Goal: Transaction & Acquisition: Purchase product/service

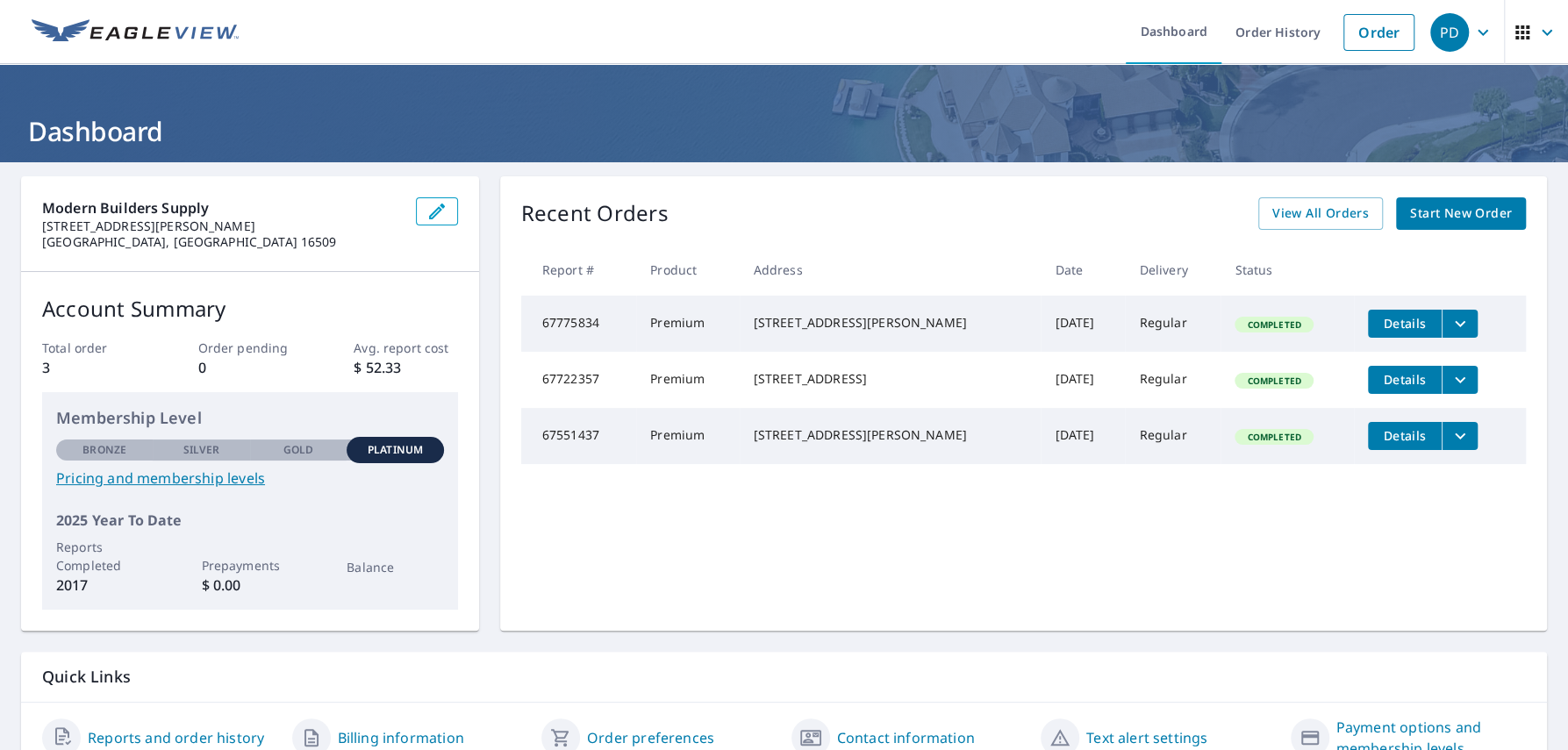
click at [1455, 319] on icon "filesDropdownBtn-67775834" at bounding box center [1460, 324] width 21 height 21
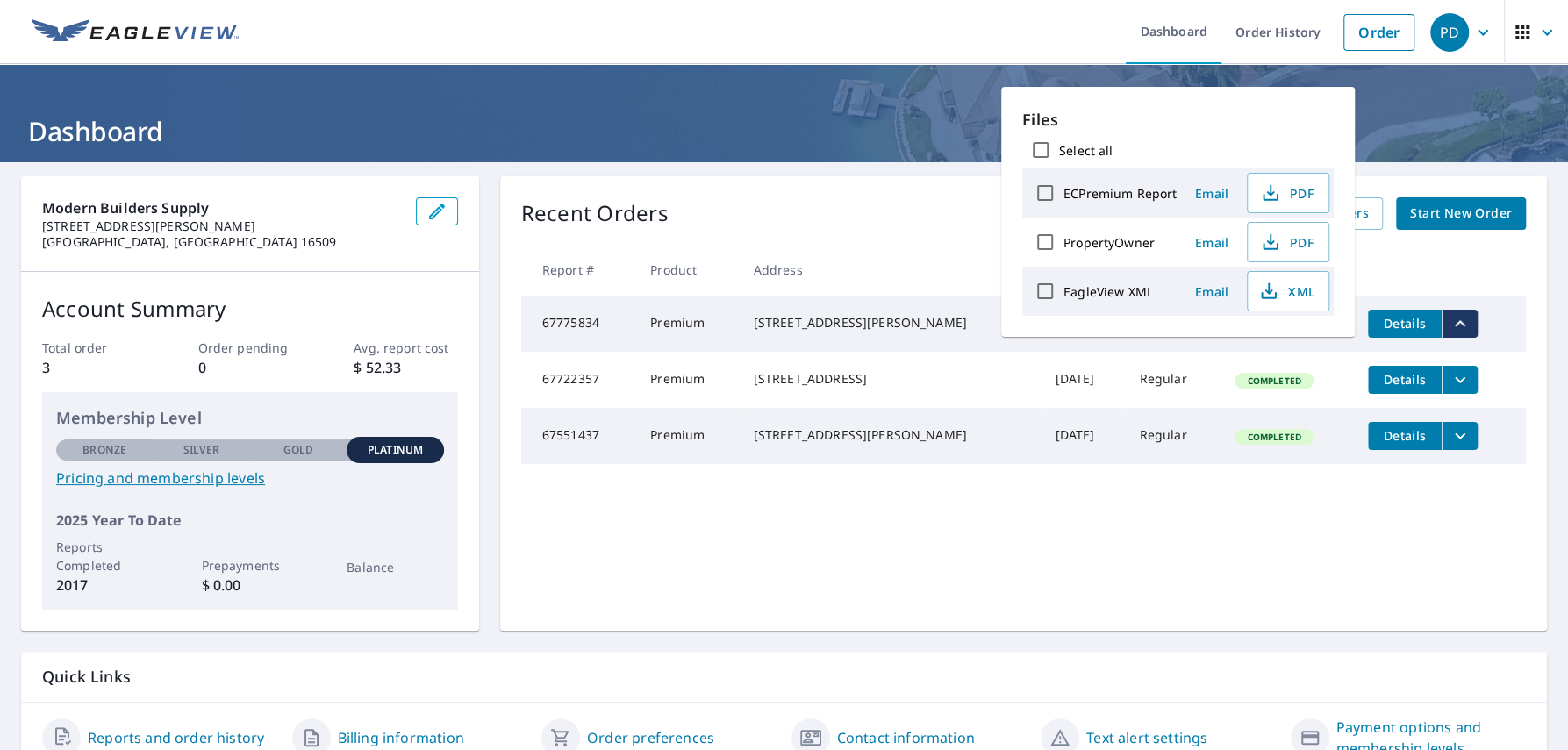
click at [1459, 321] on icon "filesDropdownBtn-67775834" at bounding box center [1460, 324] width 21 height 21
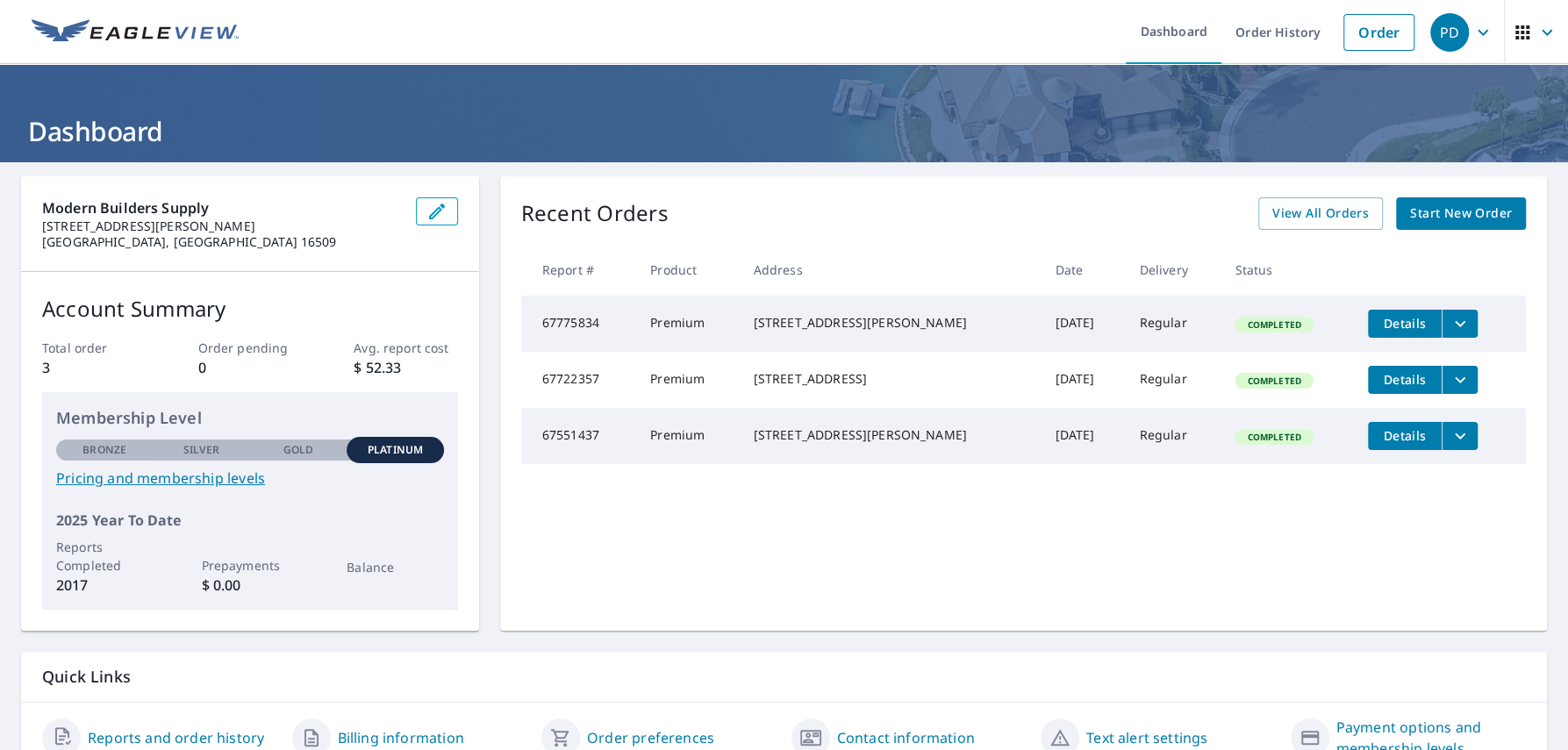
click at [1396, 324] on span "Details" at bounding box center [1404, 323] width 52 height 17
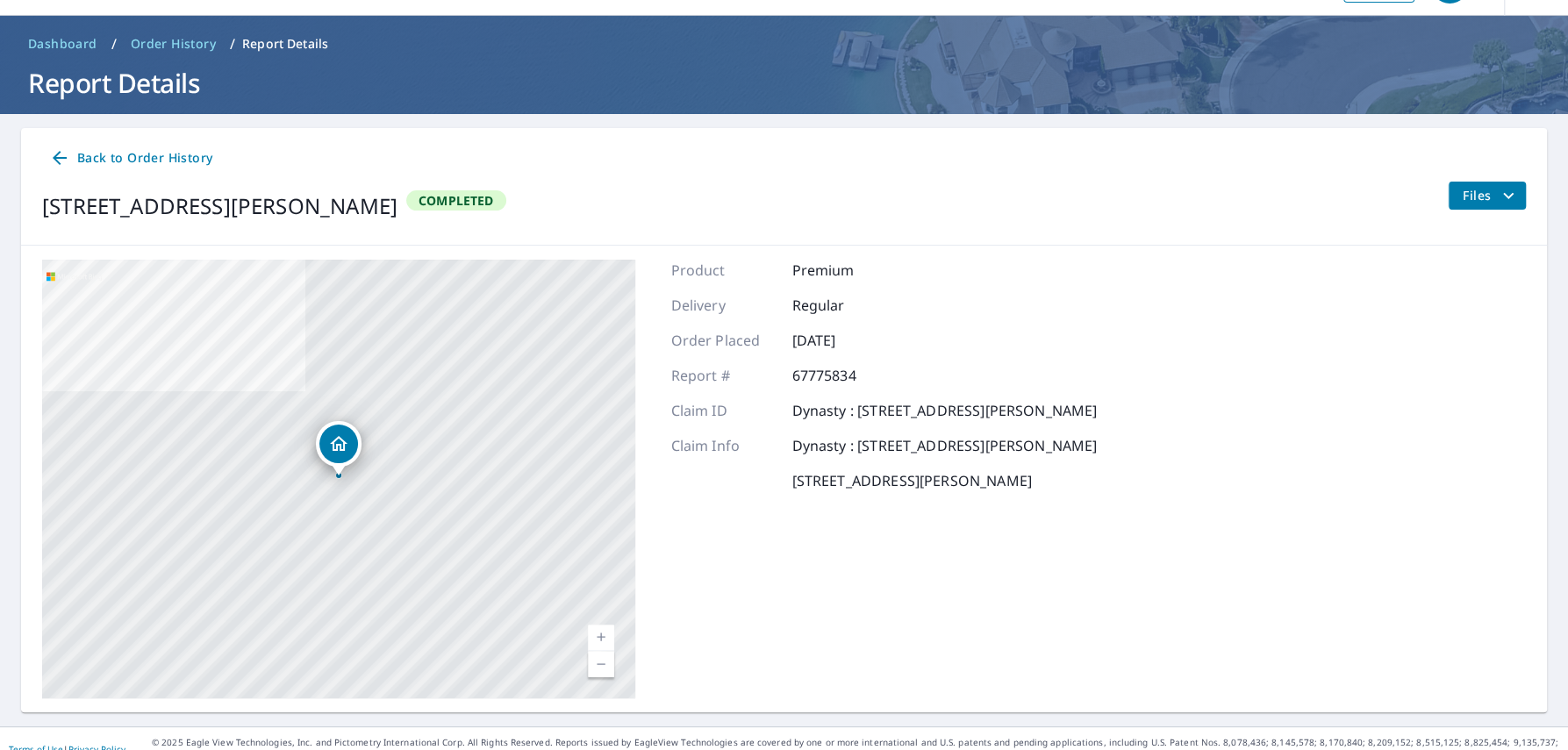
scroll to position [68, 0]
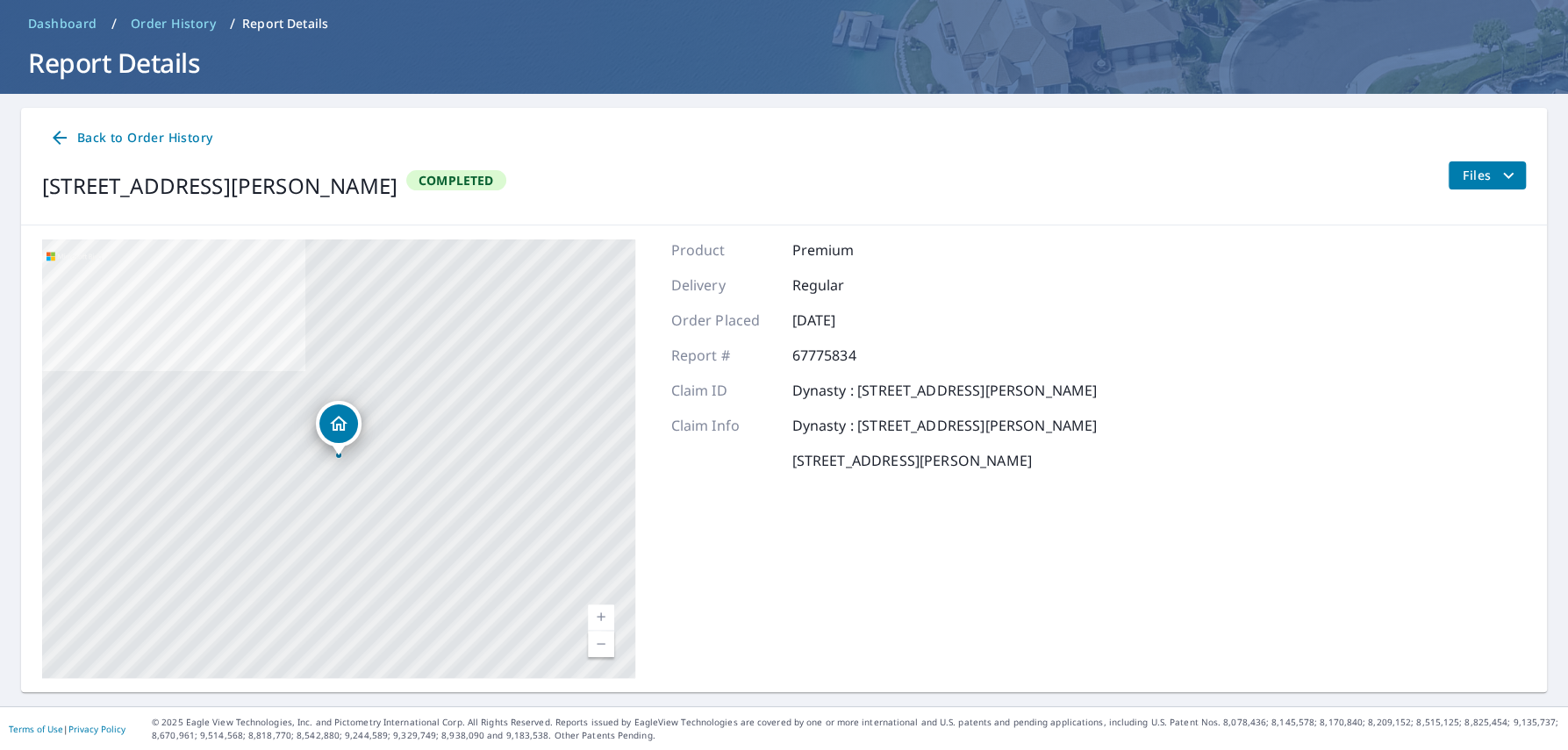
click at [1479, 174] on span "Files" at bounding box center [1490, 176] width 56 height 21
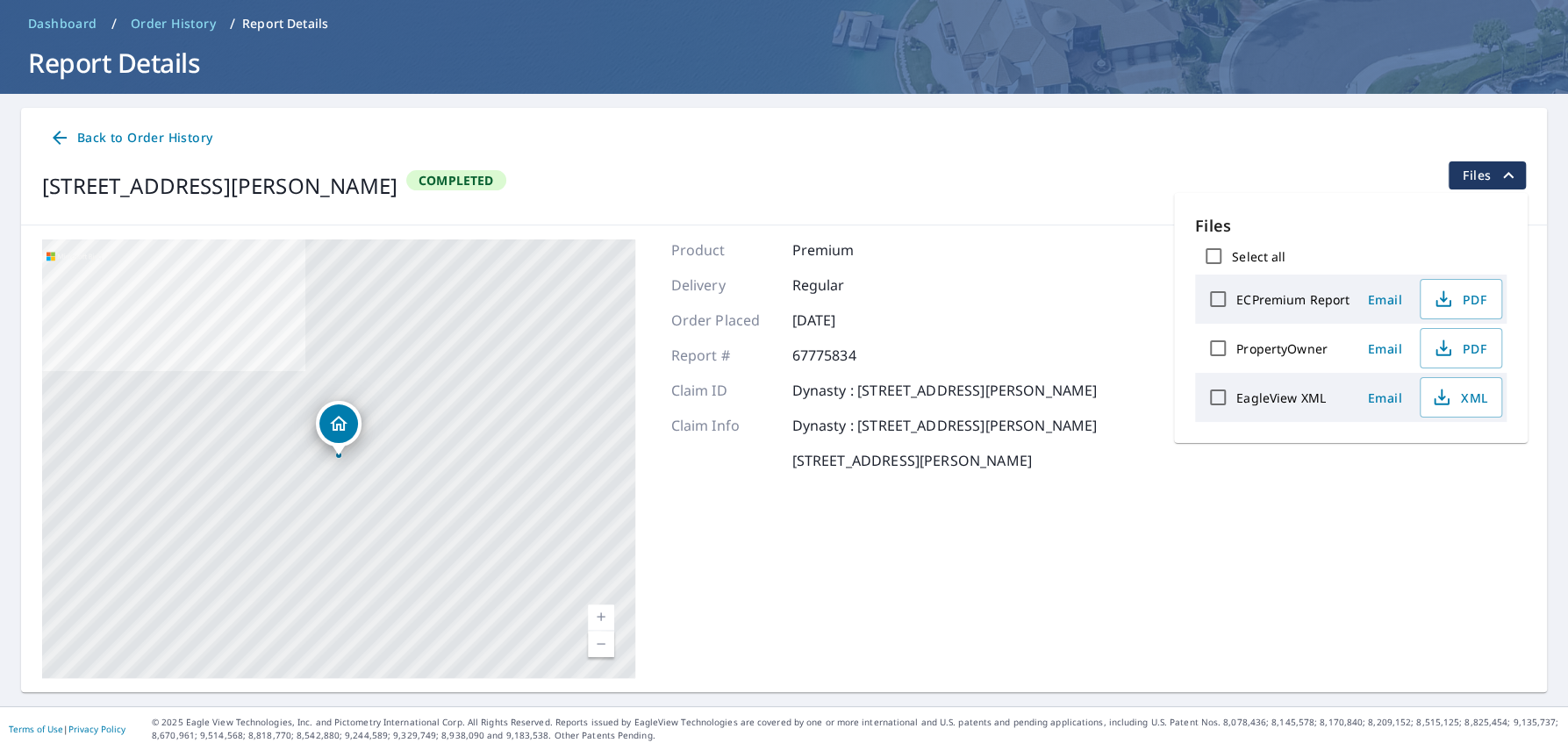
click at [1148, 160] on div "Back to Order History [STREET_ADDRESS][PERSON_NAME] Completed Files" at bounding box center [784, 167] width 1525 height 118
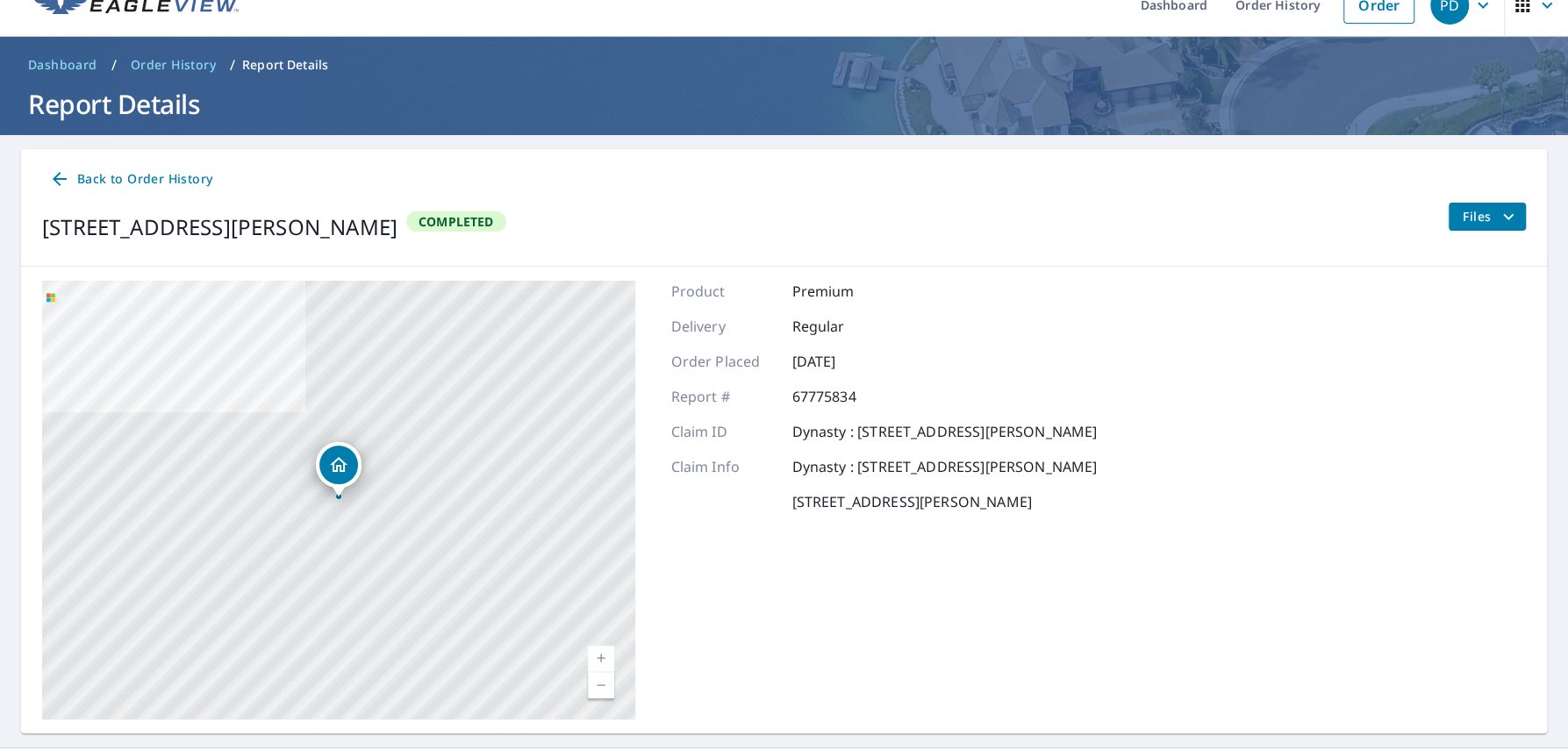
scroll to position [0, 0]
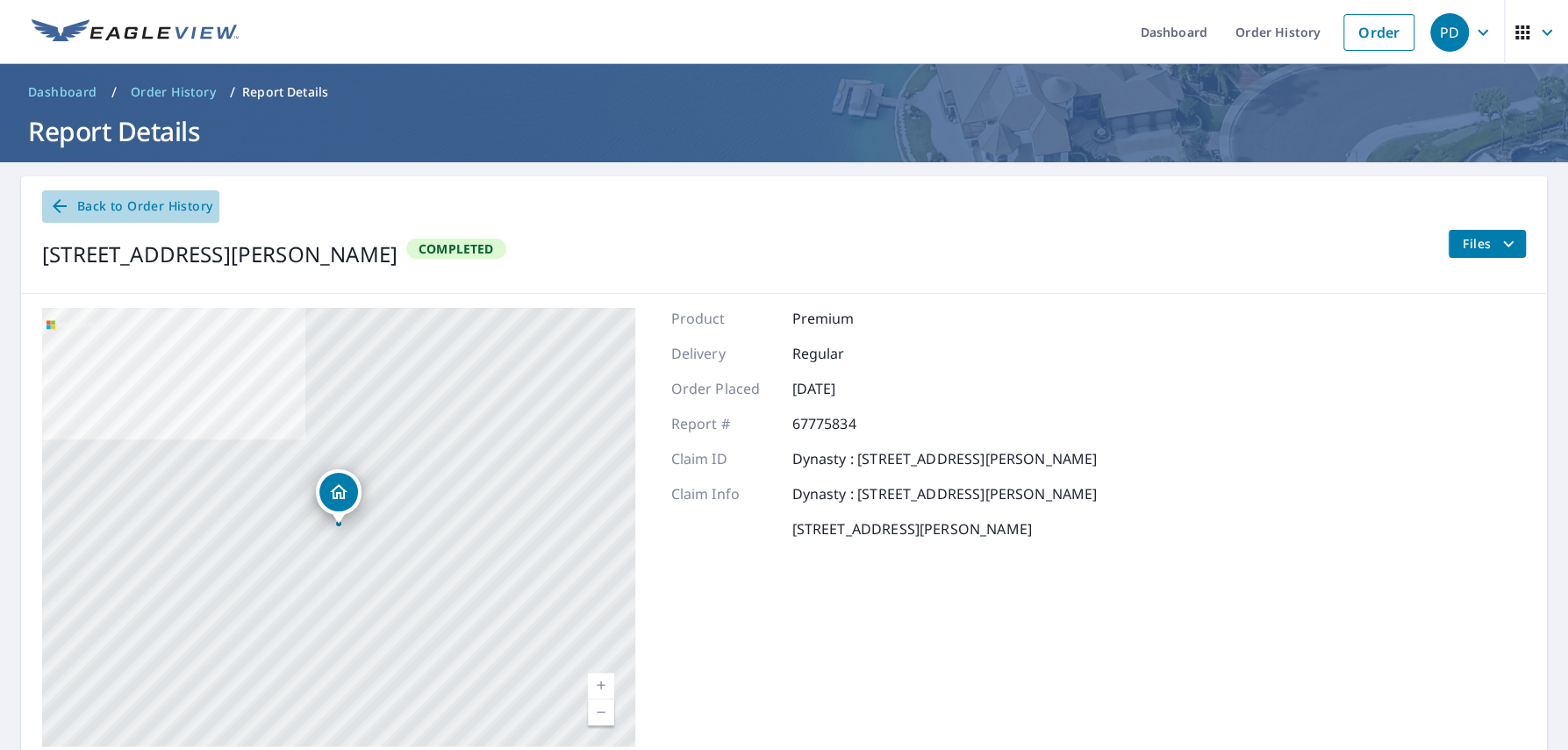
click at [135, 202] on span "Back to Order History" at bounding box center [130, 207] width 163 height 22
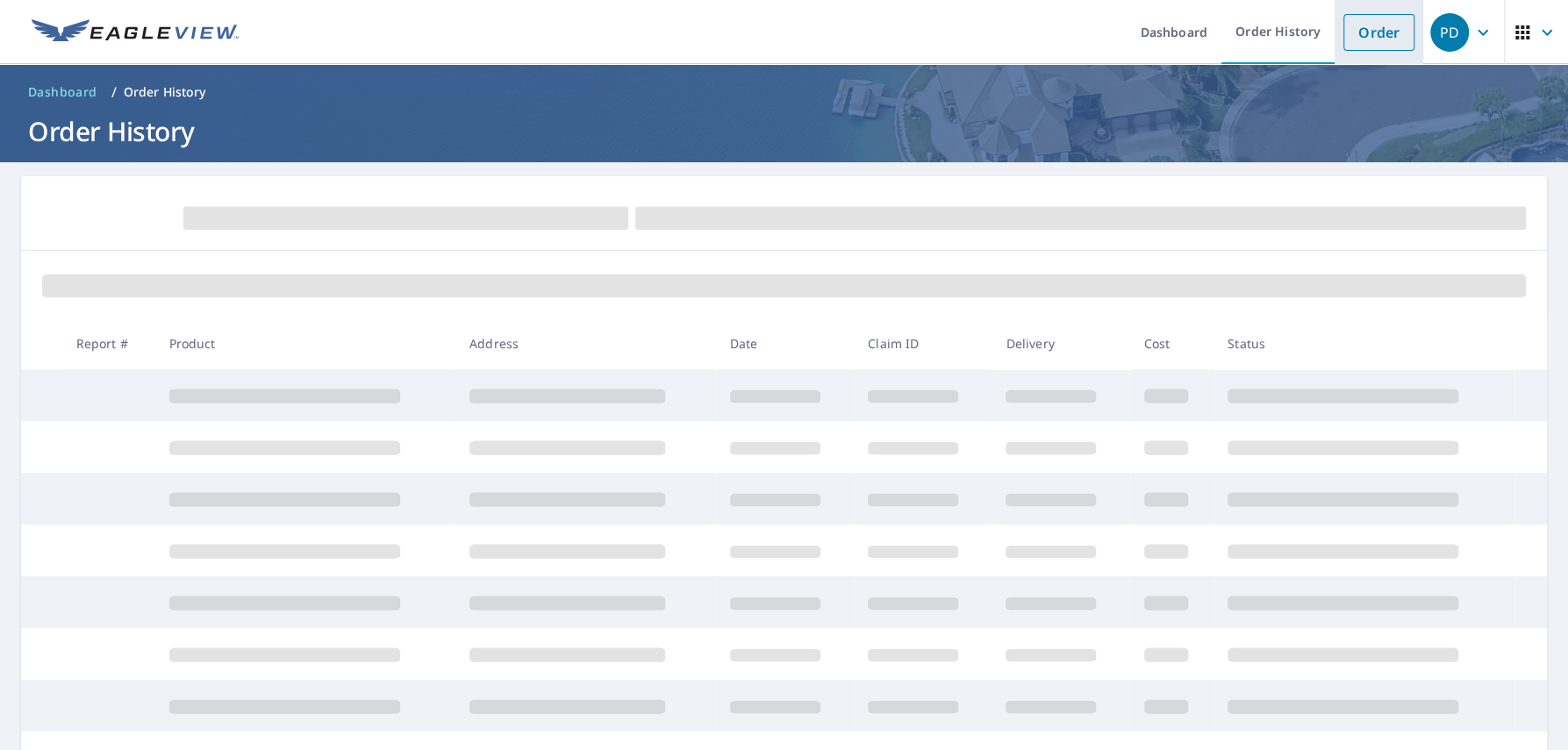
click at [1409, 40] on link "Order" at bounding box center [1378, 33] width 71 height 37
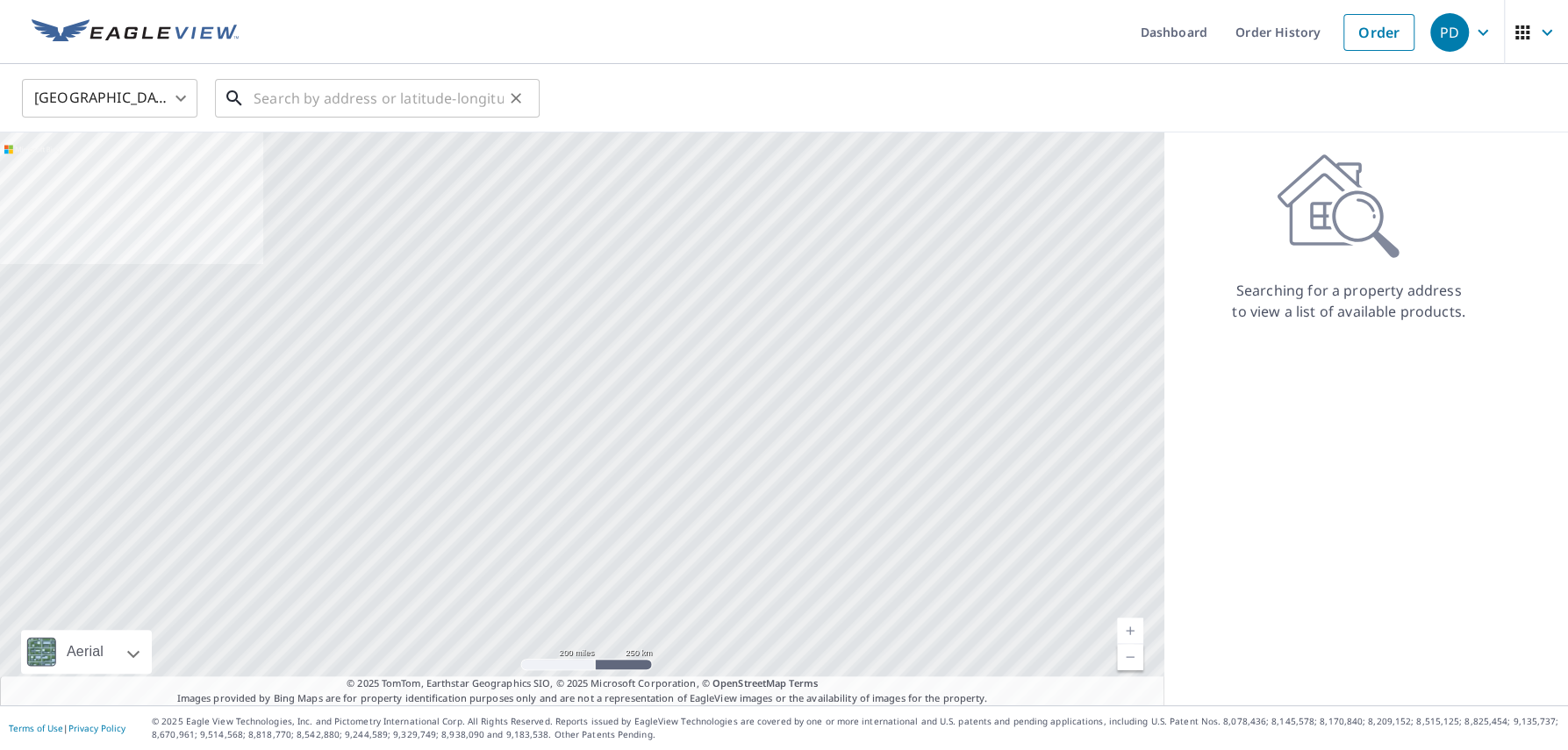
click at [435, 114] on input "text" at bounding box center [379, 98] width 250 height 49
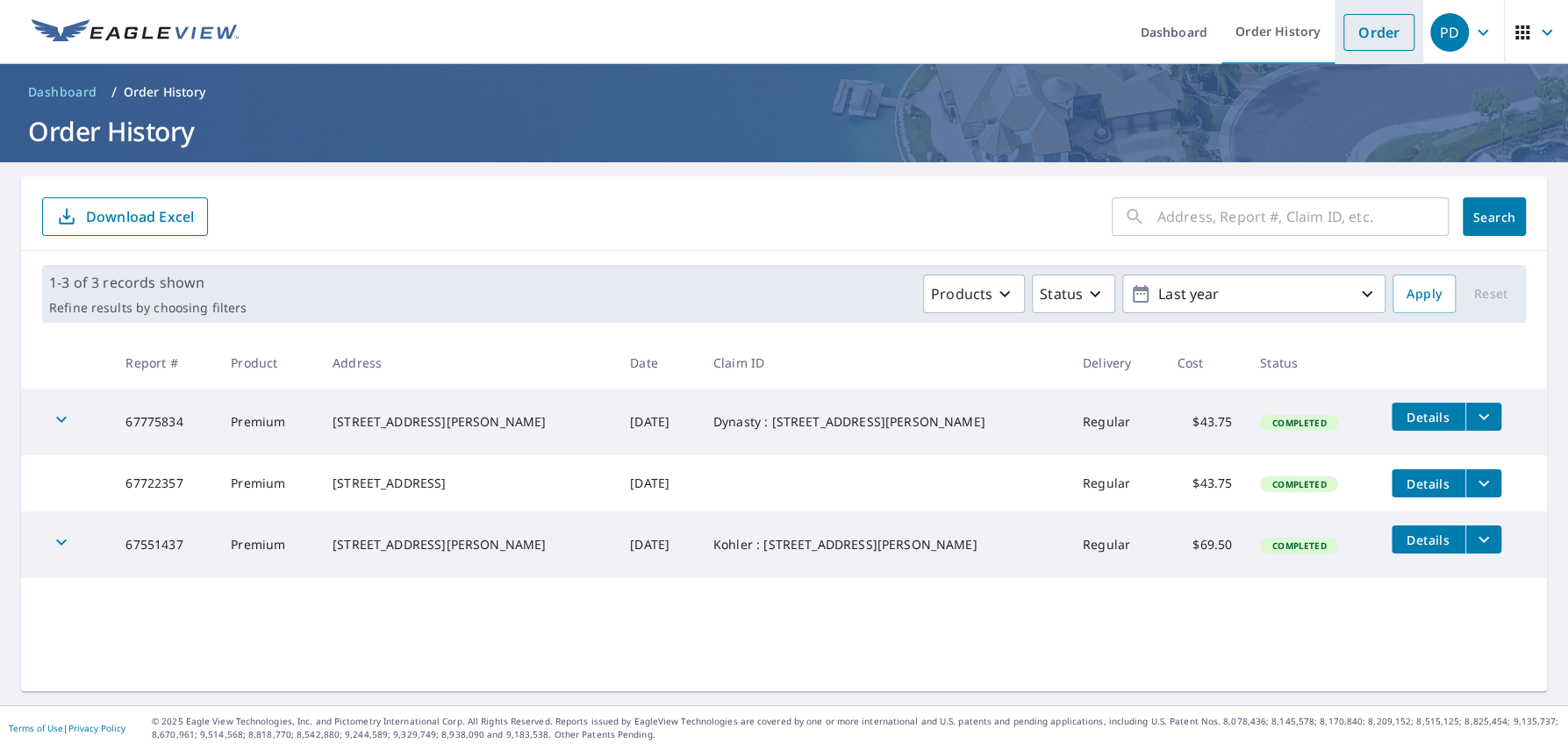
click at [1392, 27] on link "Order" at bounding box center [1378, 33] width 71 height 37
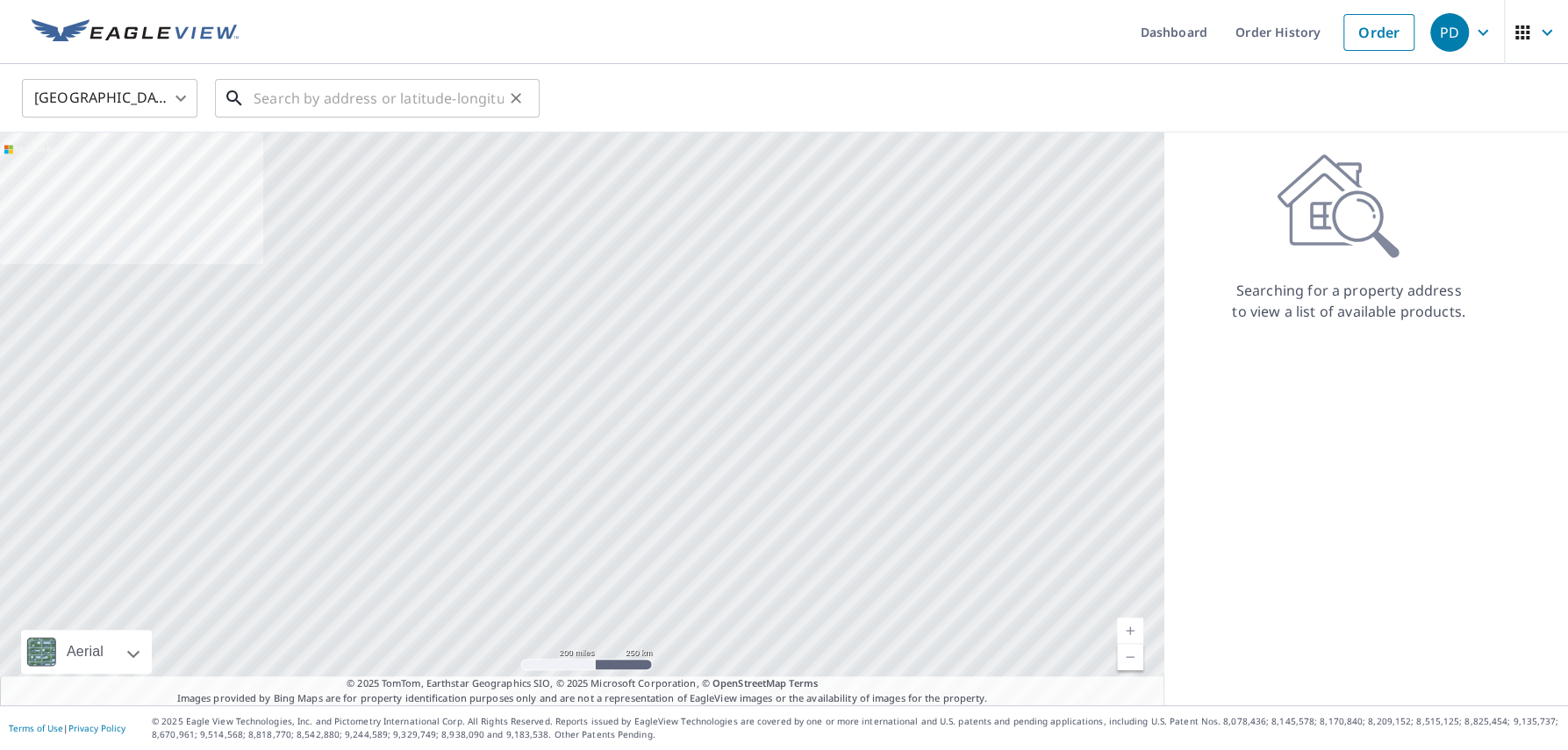
click at [419, 103] on input "text" at bounding box center [379, 98] width 250 height 49
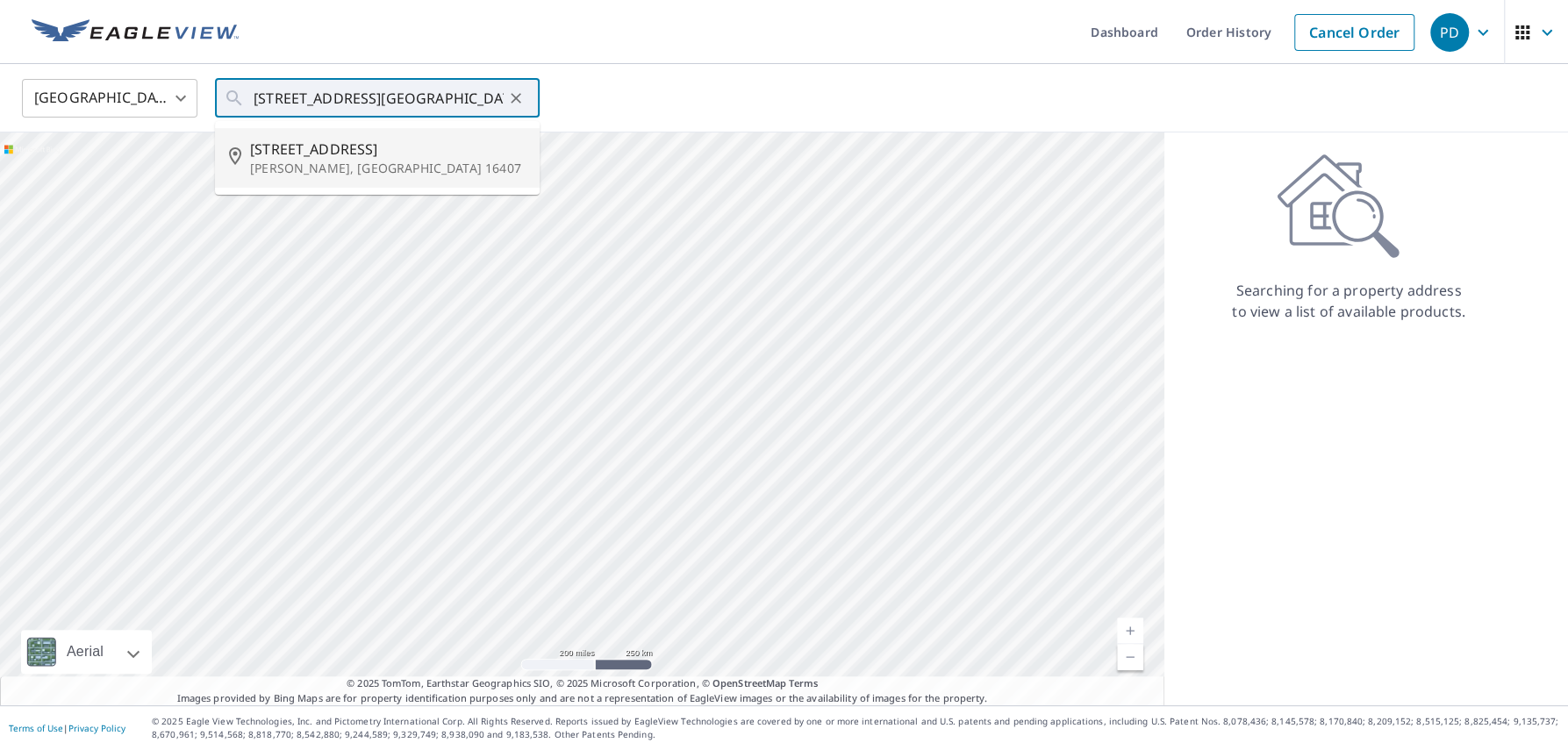
type input "[STREET_ADDRESS][PERSON_NAME]"
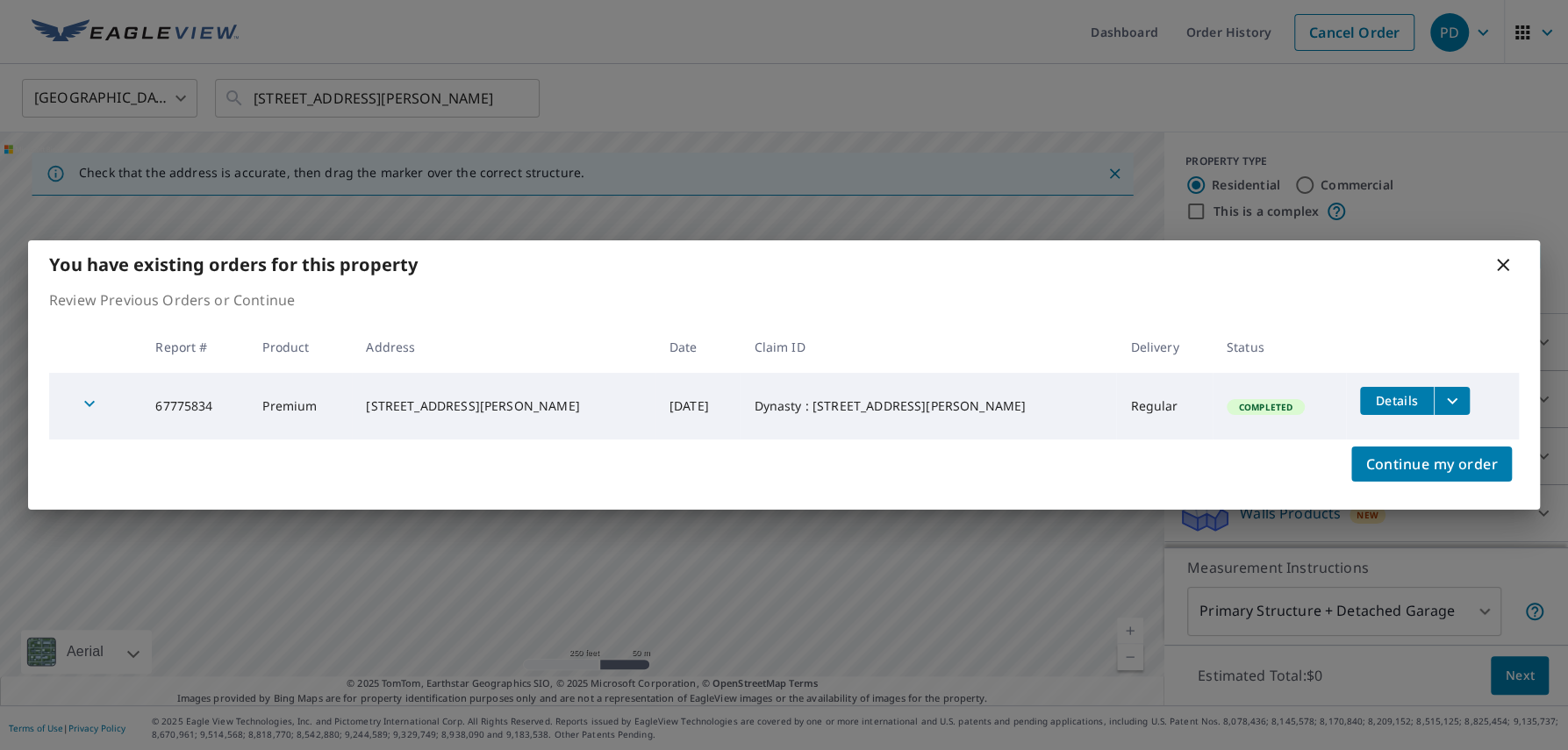
click at [1504, 266] on icon at bounding box center [1502, 265] width 21 height 21
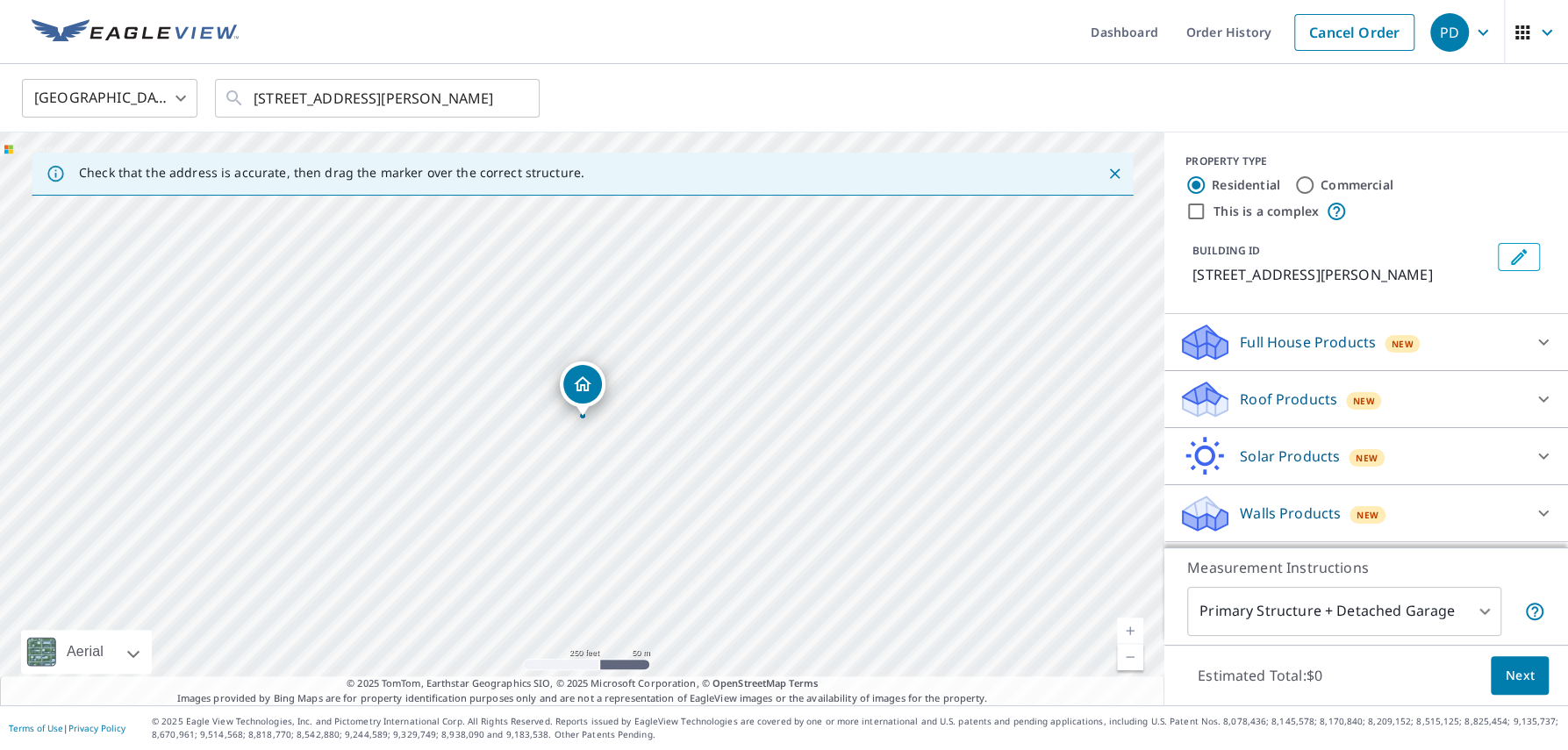
click at [1333, 338] on p "Full House Products" at bounding box center [1307, 342] width 136 height 21
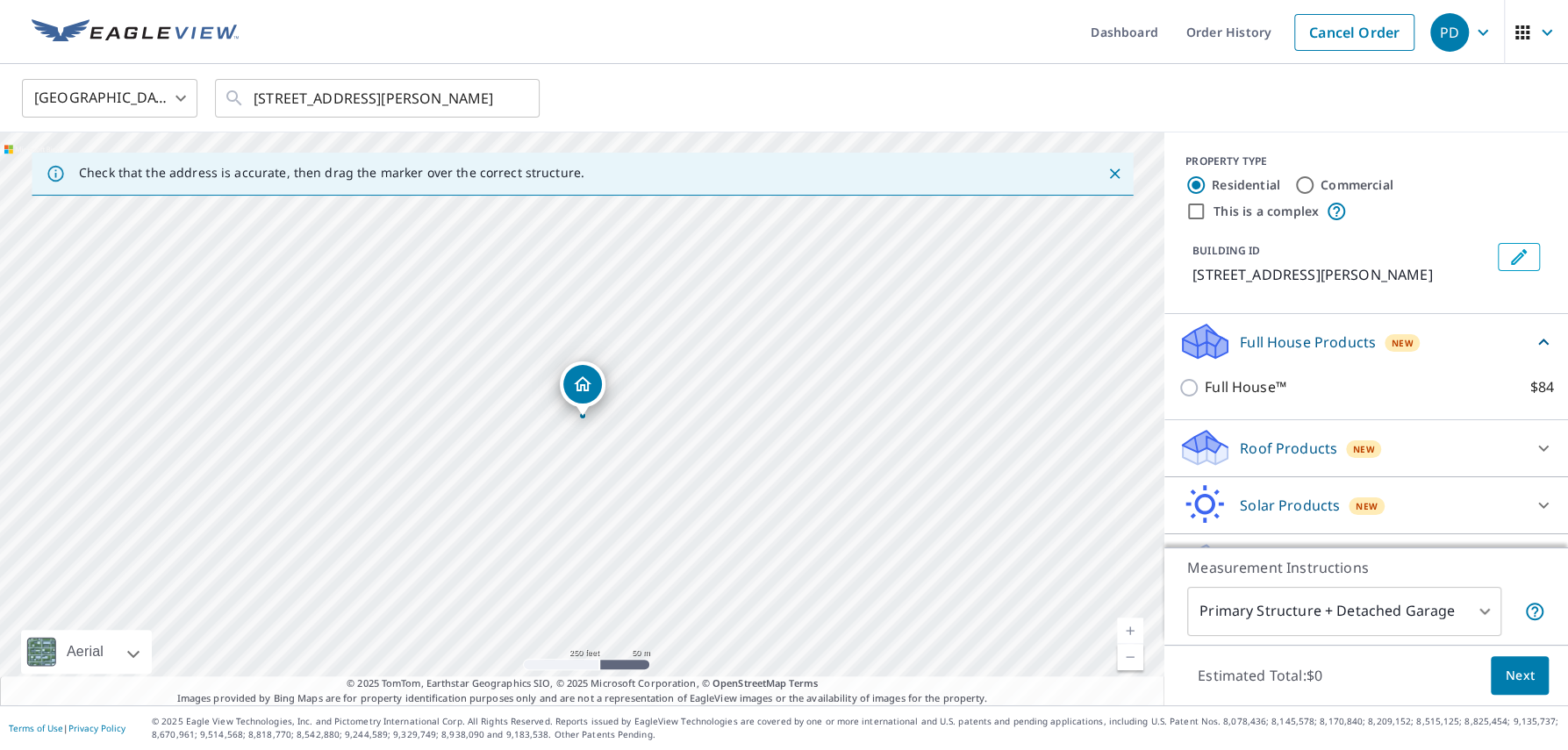
click at [1325, 337] on p "Full House Products" at bounding box center [1307, 342] width 136 height 21
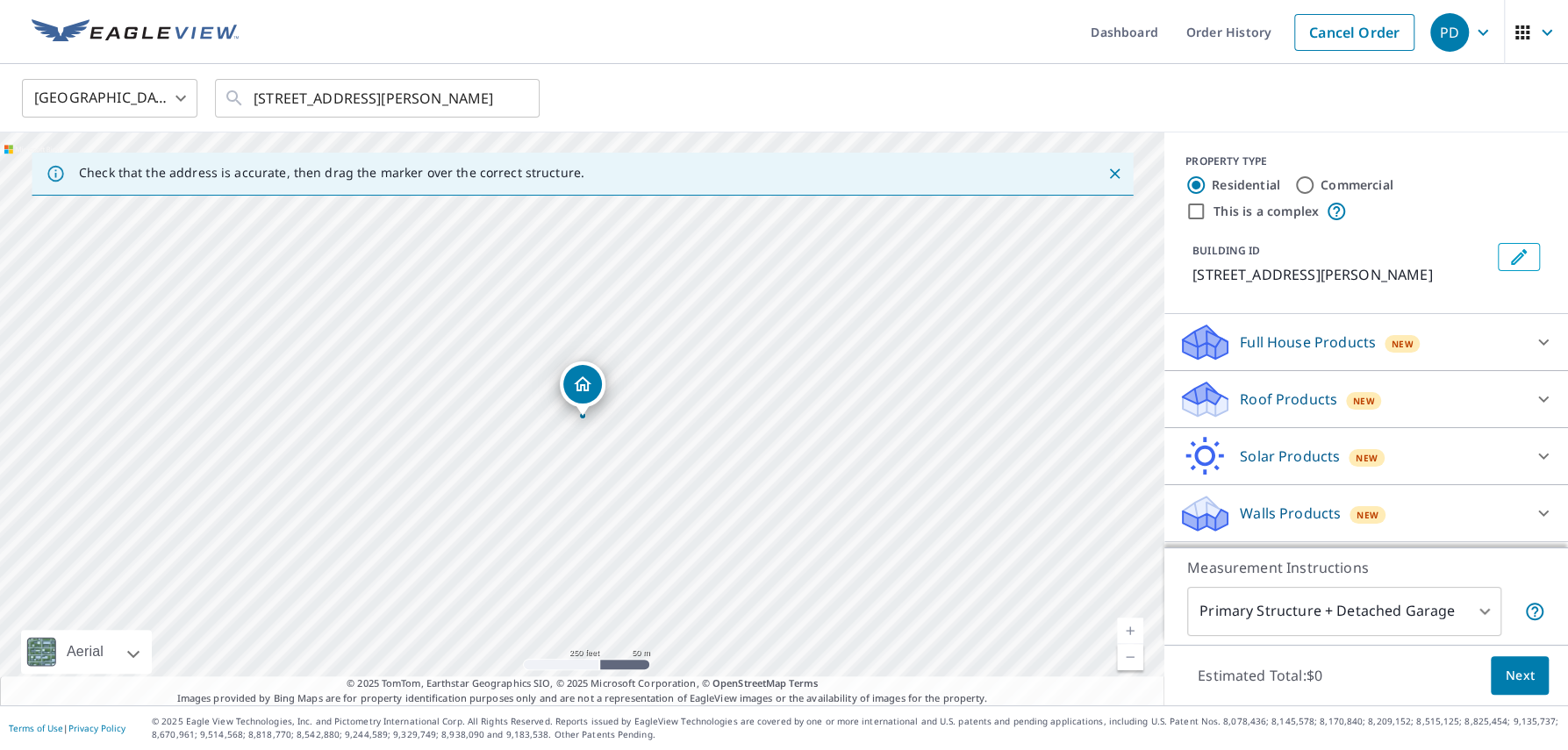
click at [1315, 386] on div "Roof Products New" at bounding box center [1350, 399] width 344 height 41
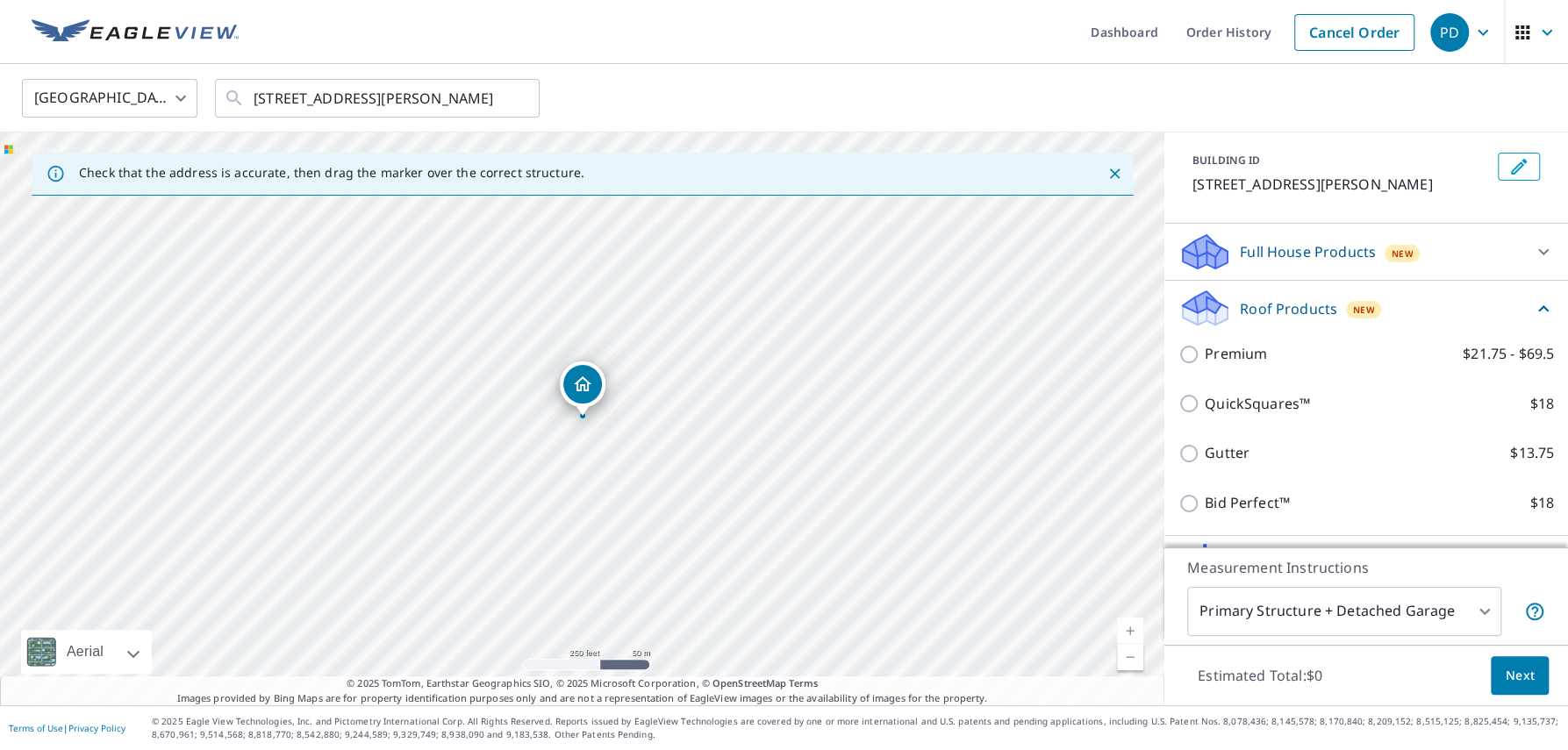
scroll to position [84, 0]
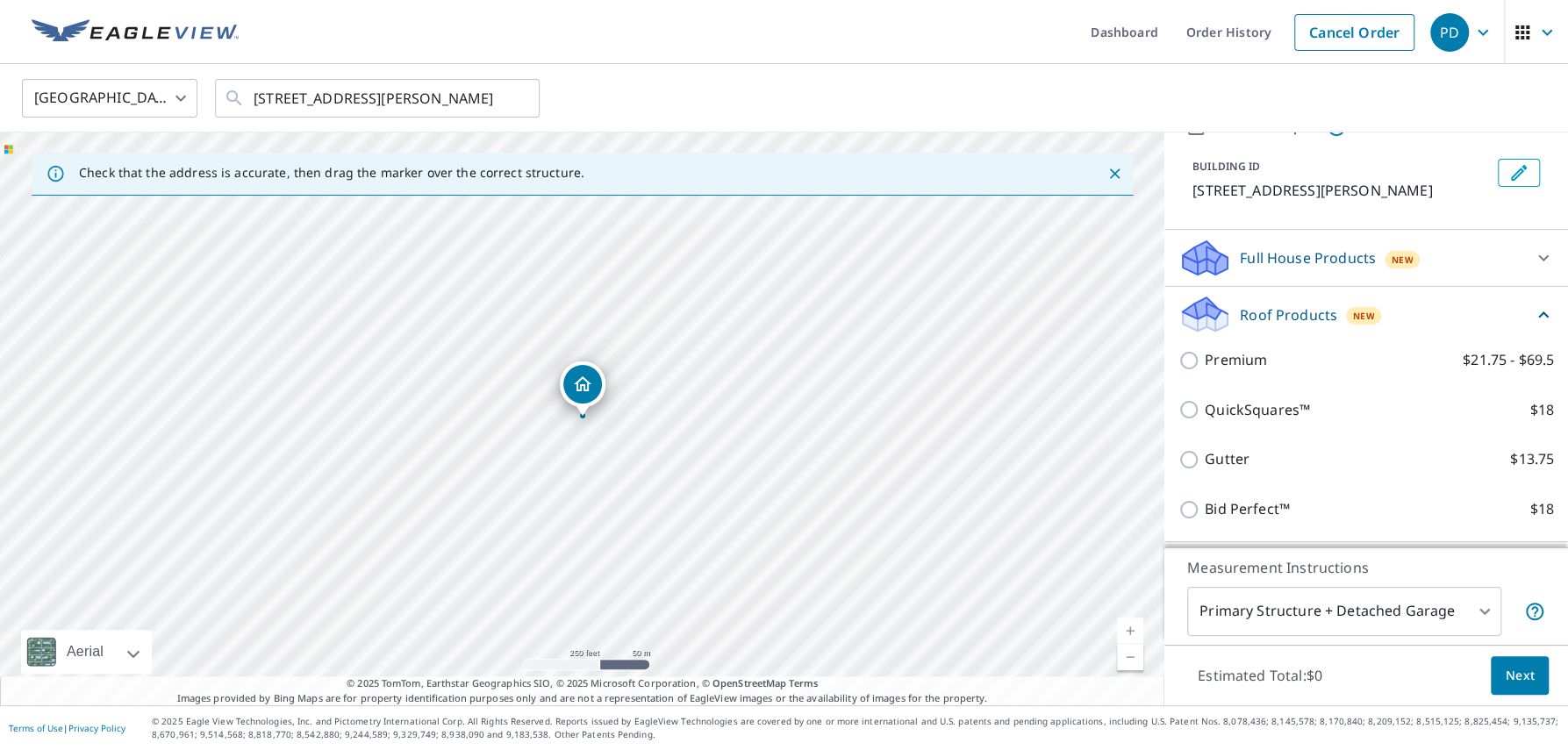
click at [1305, 318] on p "Roof Products" at bounding box center [1289, 315] width 98 height 21
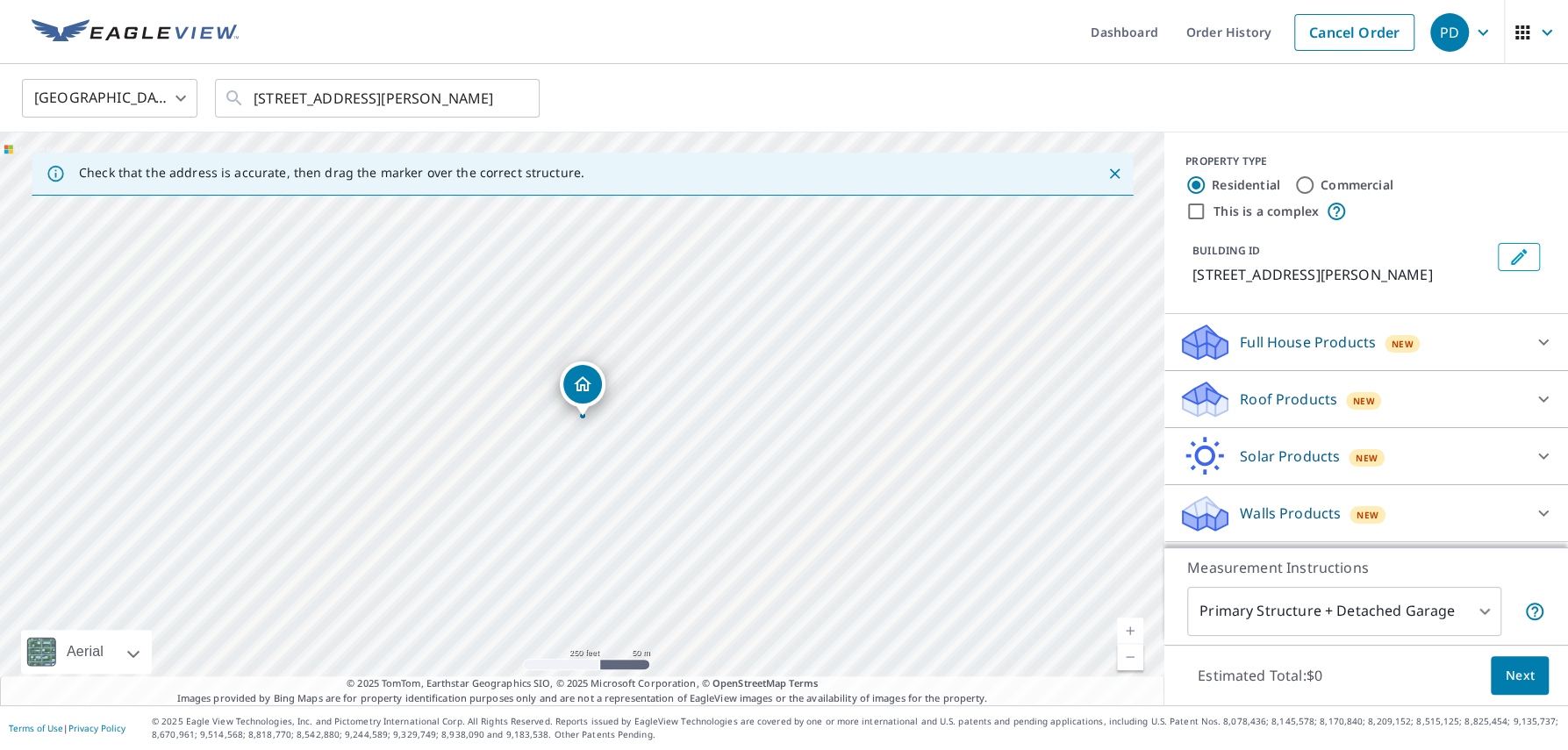
scroll to position [0, 0]
click at [1286, 515] on p "Walls Products" at bounding box center [1290, 513] width 101 height 21
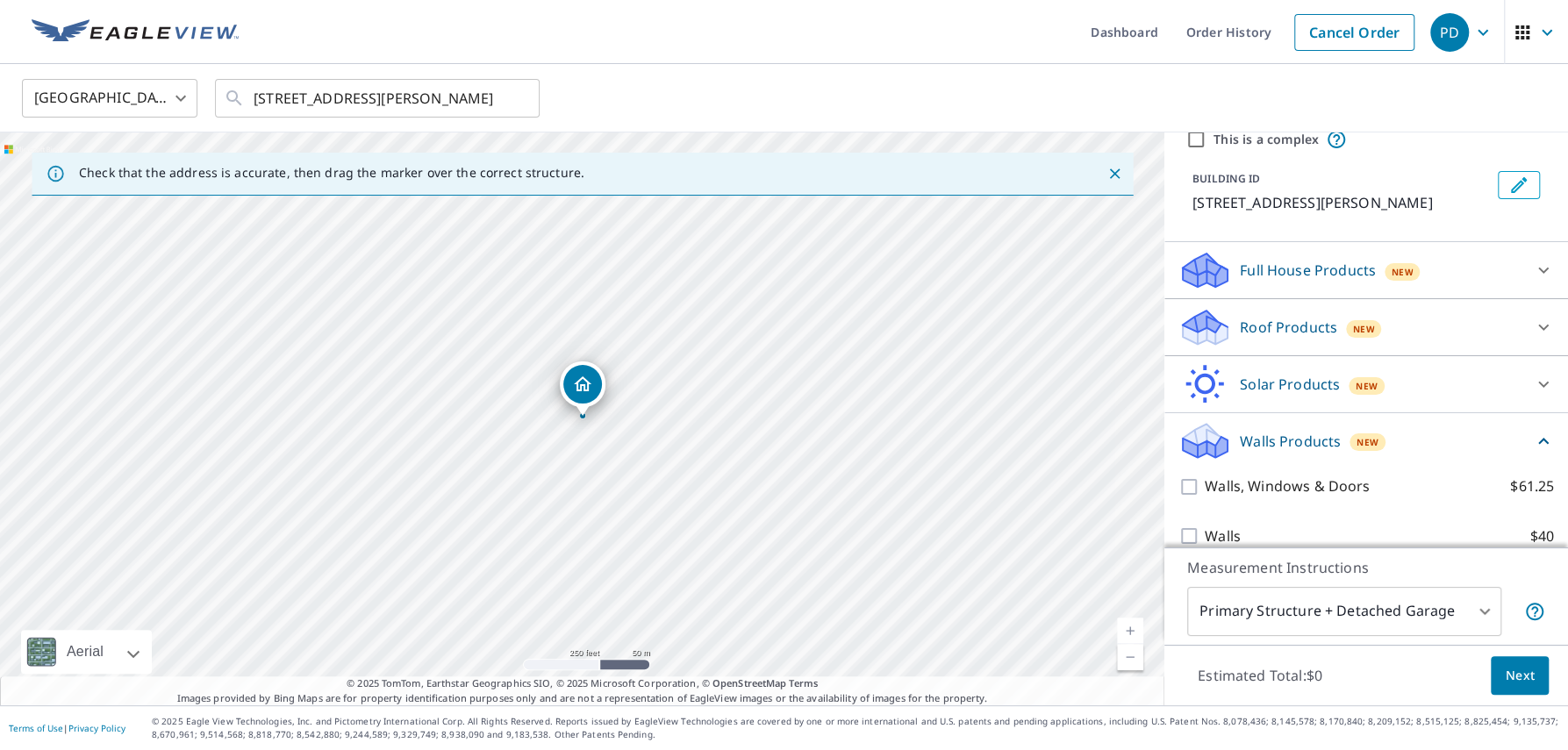
scroll to position [96, 0]
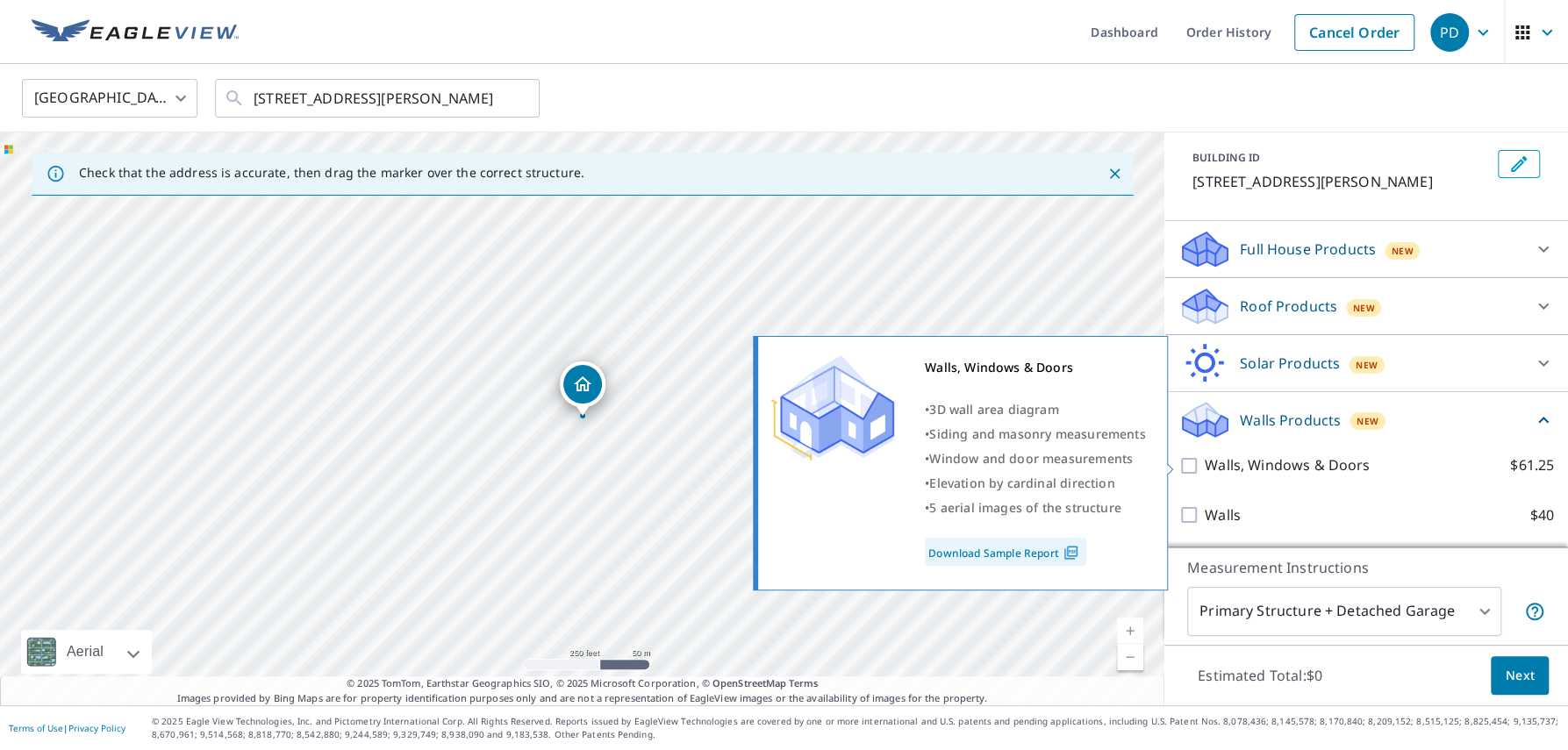
click at [998, 551] on link "Download Sample Report" at bounding box center [1006, 551] width 161 height 28
click at [1193, 462] on input "Walls, Windows & Doors $61.25" at bounding box center [1191, 465] width 27 height 21
checkbox input "true"
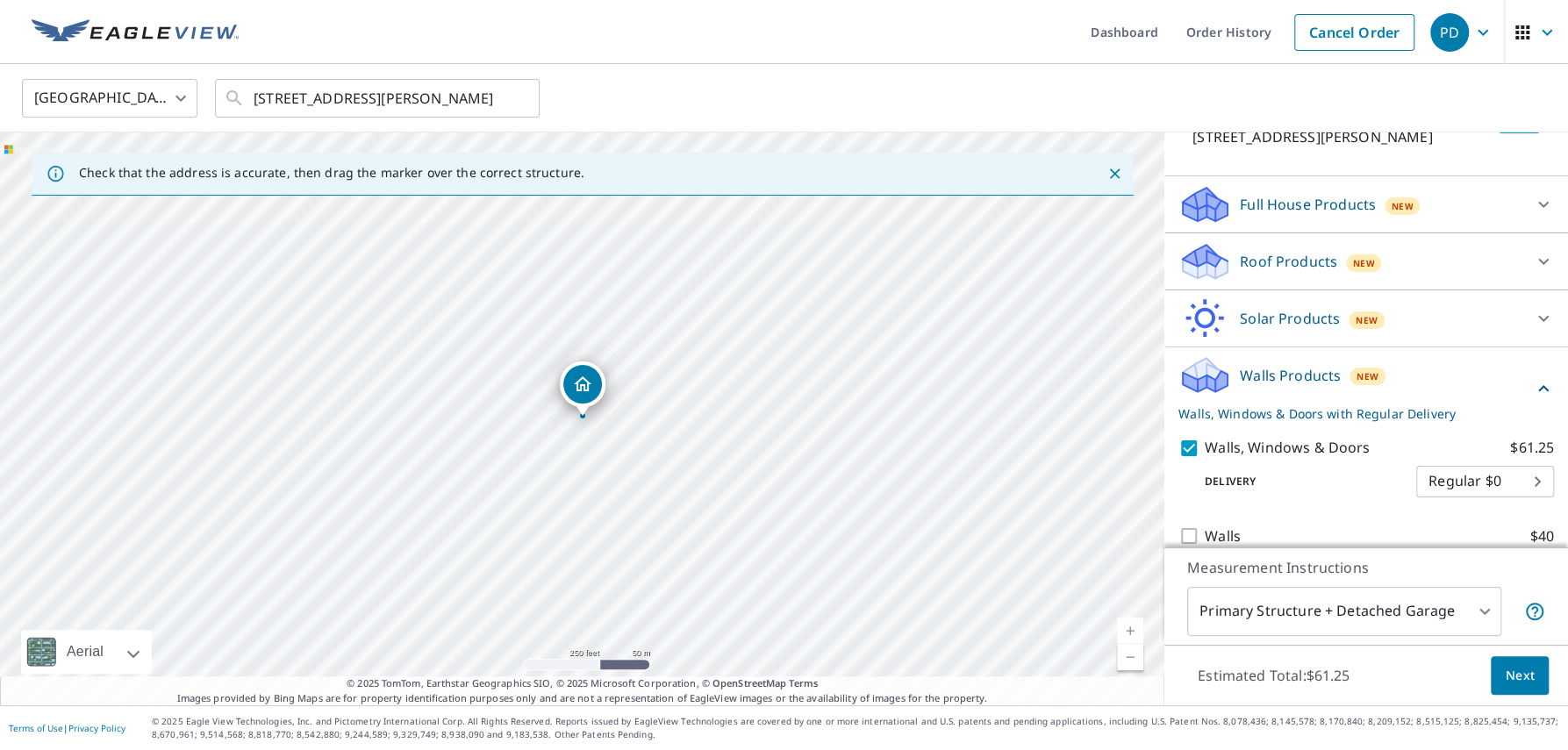
scroll to position [161, 0]
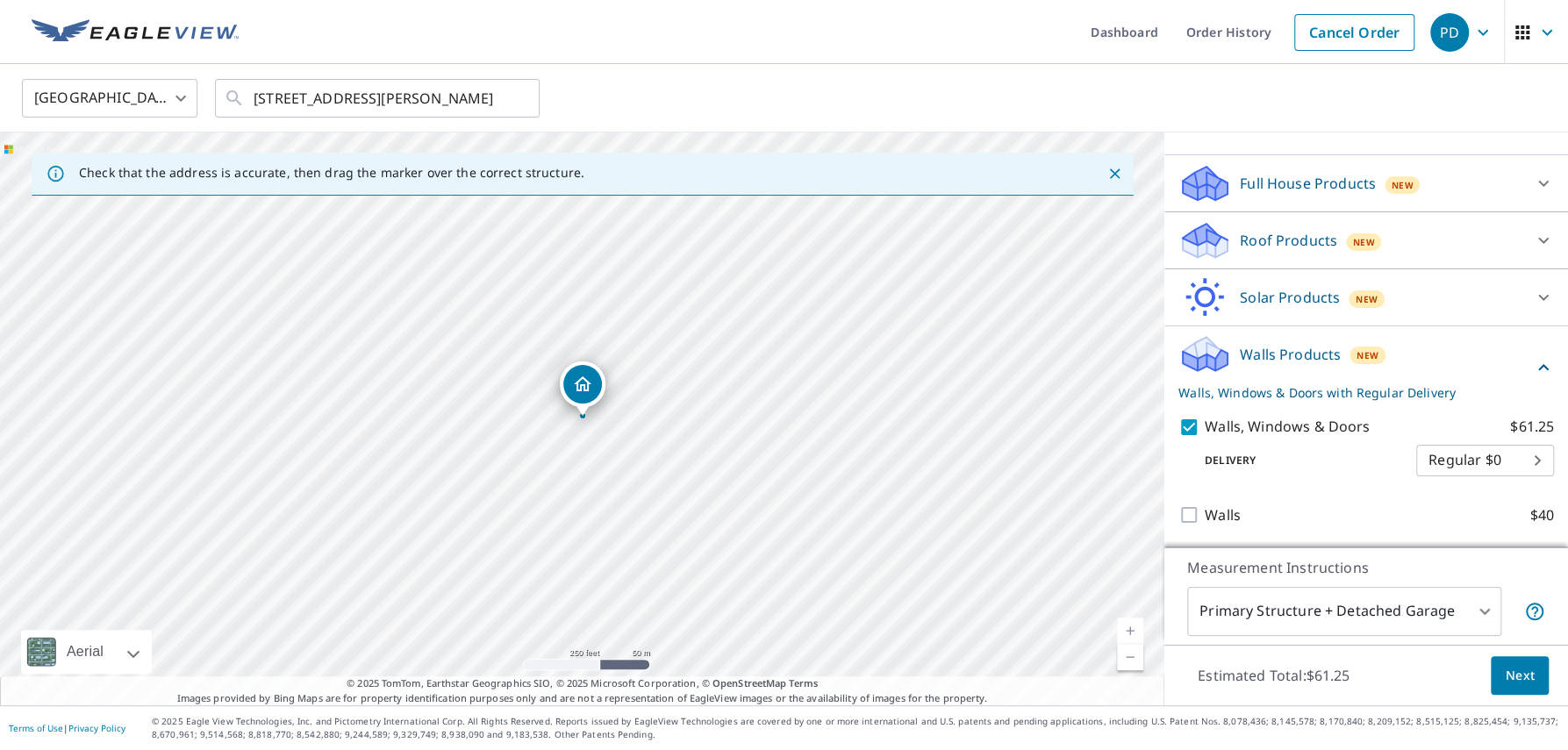
click at [1517, 678] on span "Next" at bounding box center [1519, 676] width 30 height 22
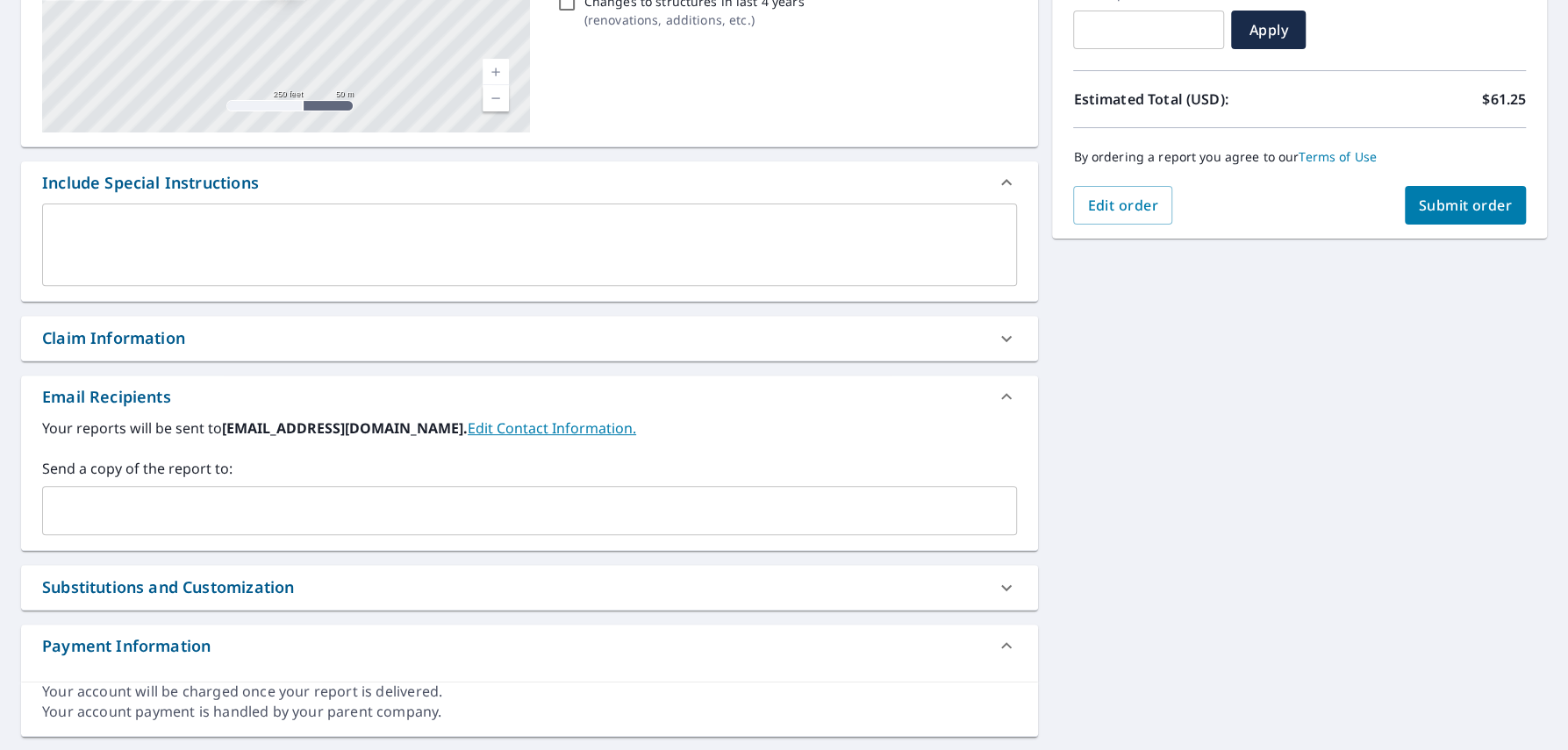
scroll to position [366, 0]
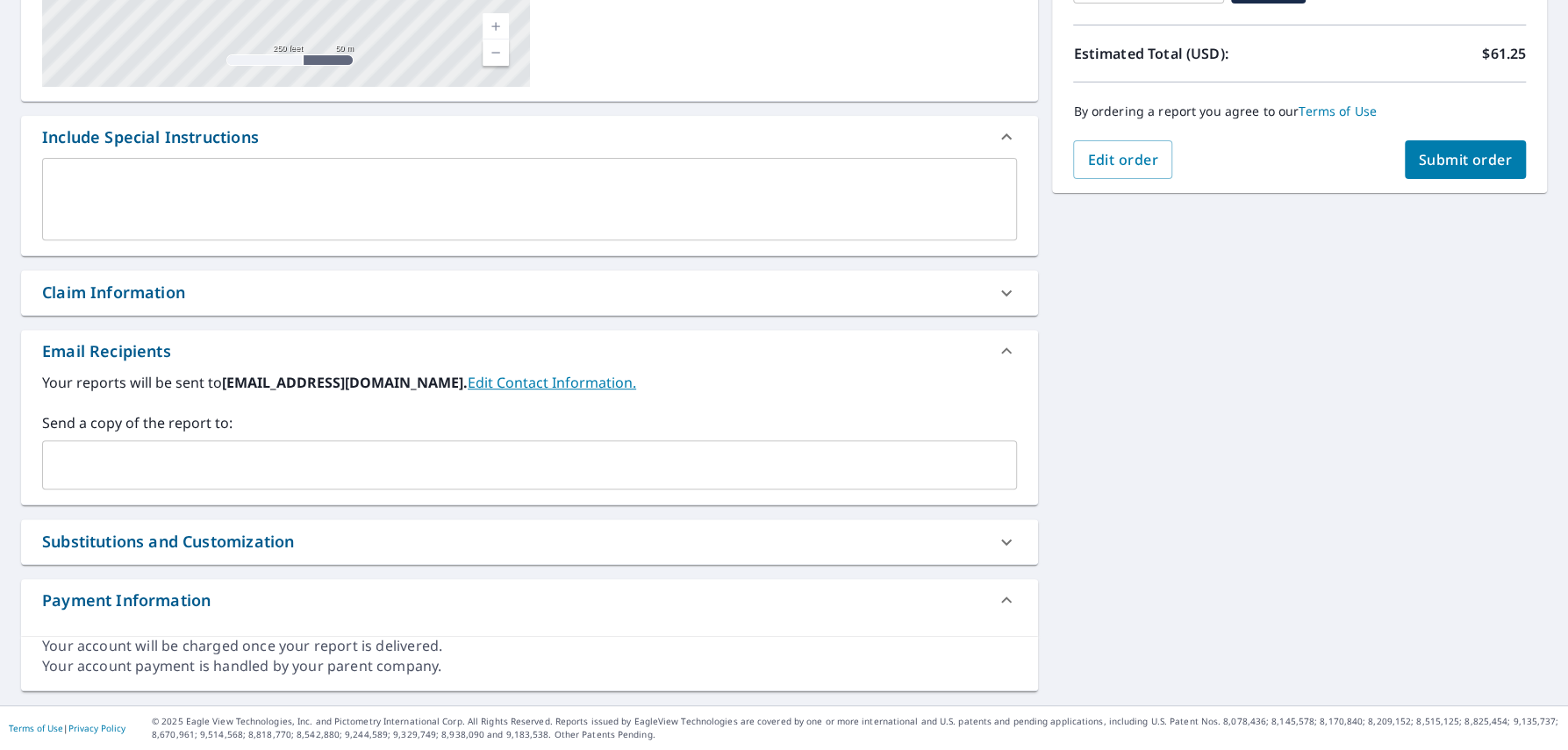
drag, startPoint x: 159, startPoint y: 284, endPoint x: 157, endPoint y: 303, distance: 19.1
click at [159, 287] on div "Claim Information" at bounding box center [113, 293] width 143 height 24
checkbox input "true"
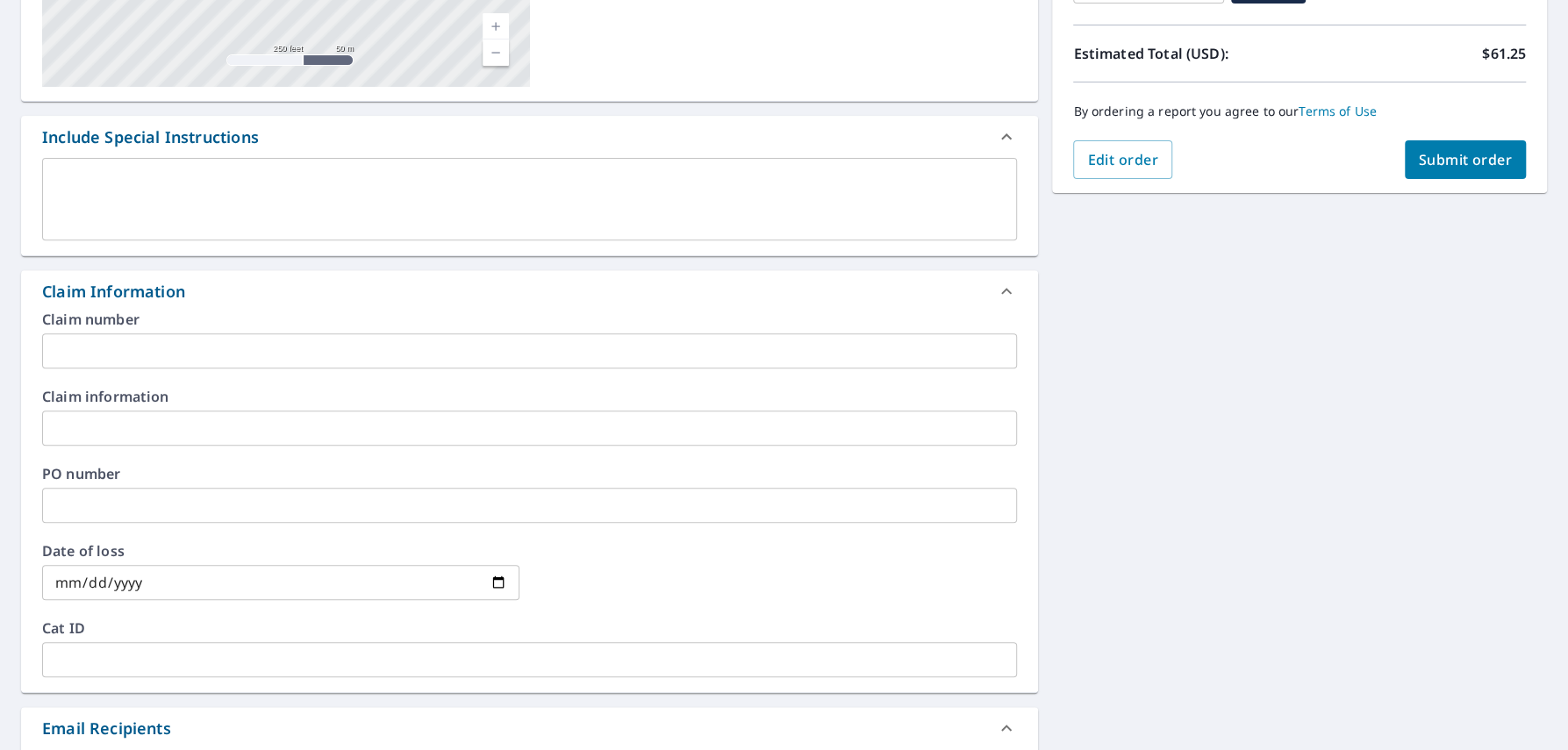
click at [141, 344] on input "text" at bounding box center [529, 351] width 975 height 35
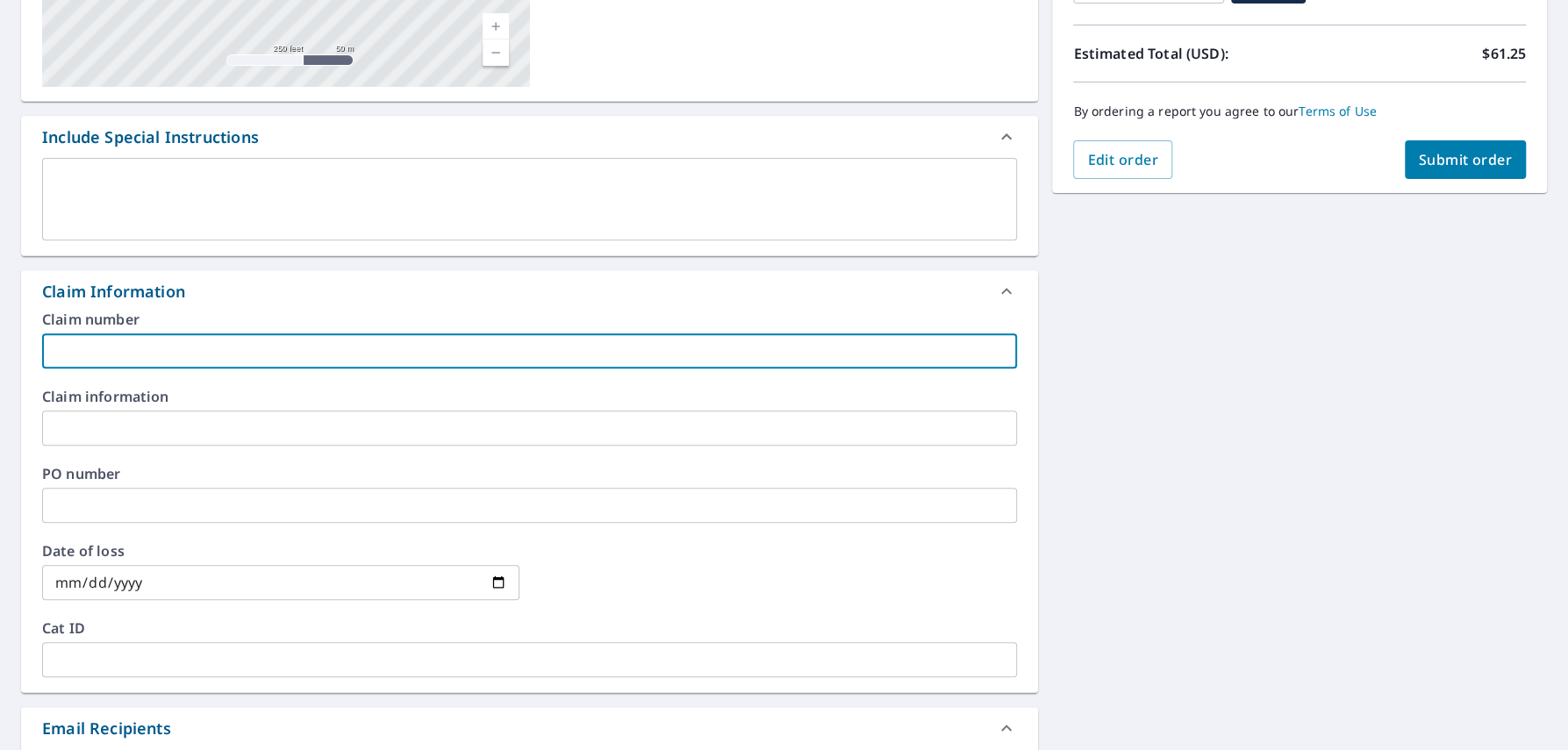
type input "D"
checkbox input "true"
type input "Dy"
checkbox input "true"
type input "Dyn"
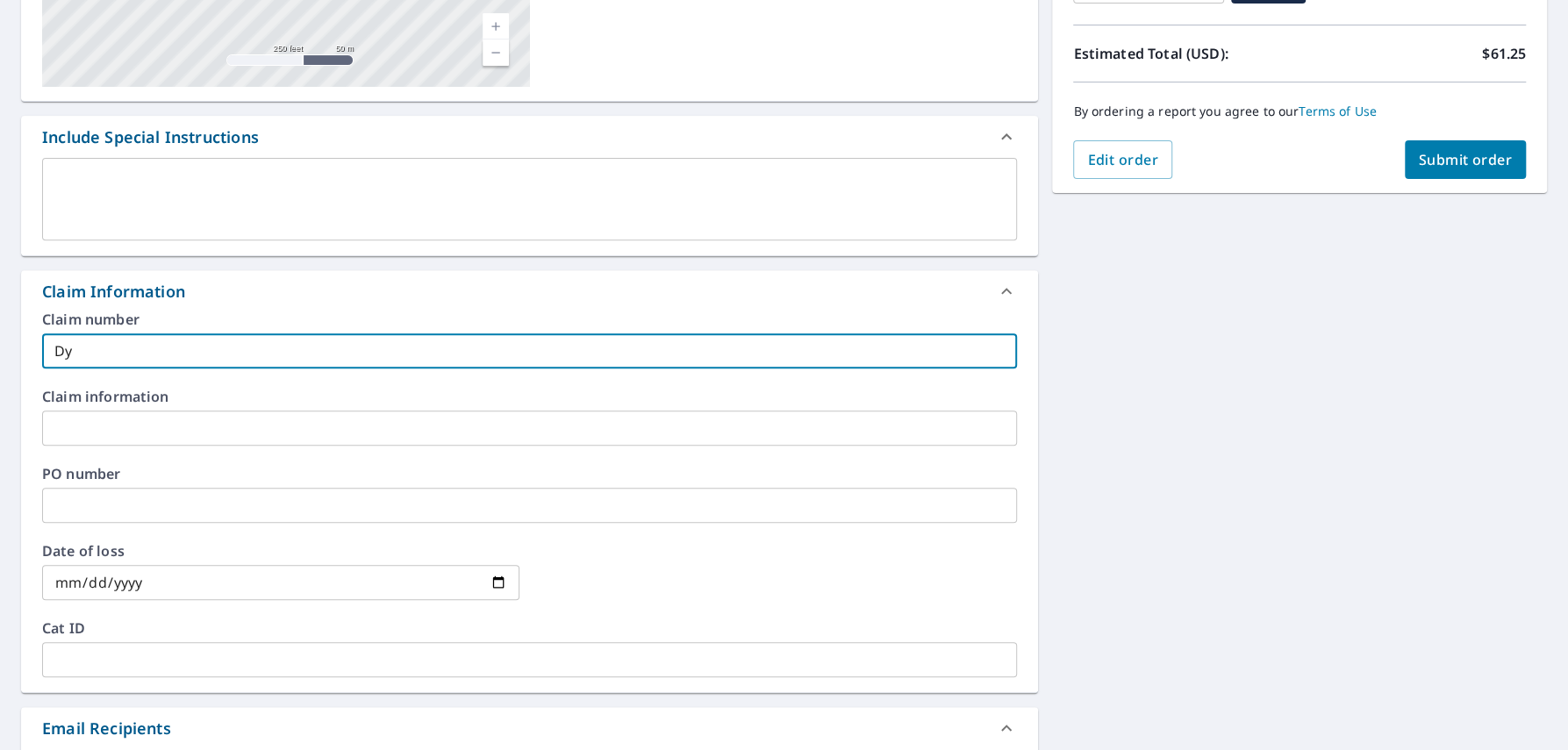
checkbox input "true"
type input "Dyna"
checkbox input "true"
type input "Dynas"
checkbox input "true"
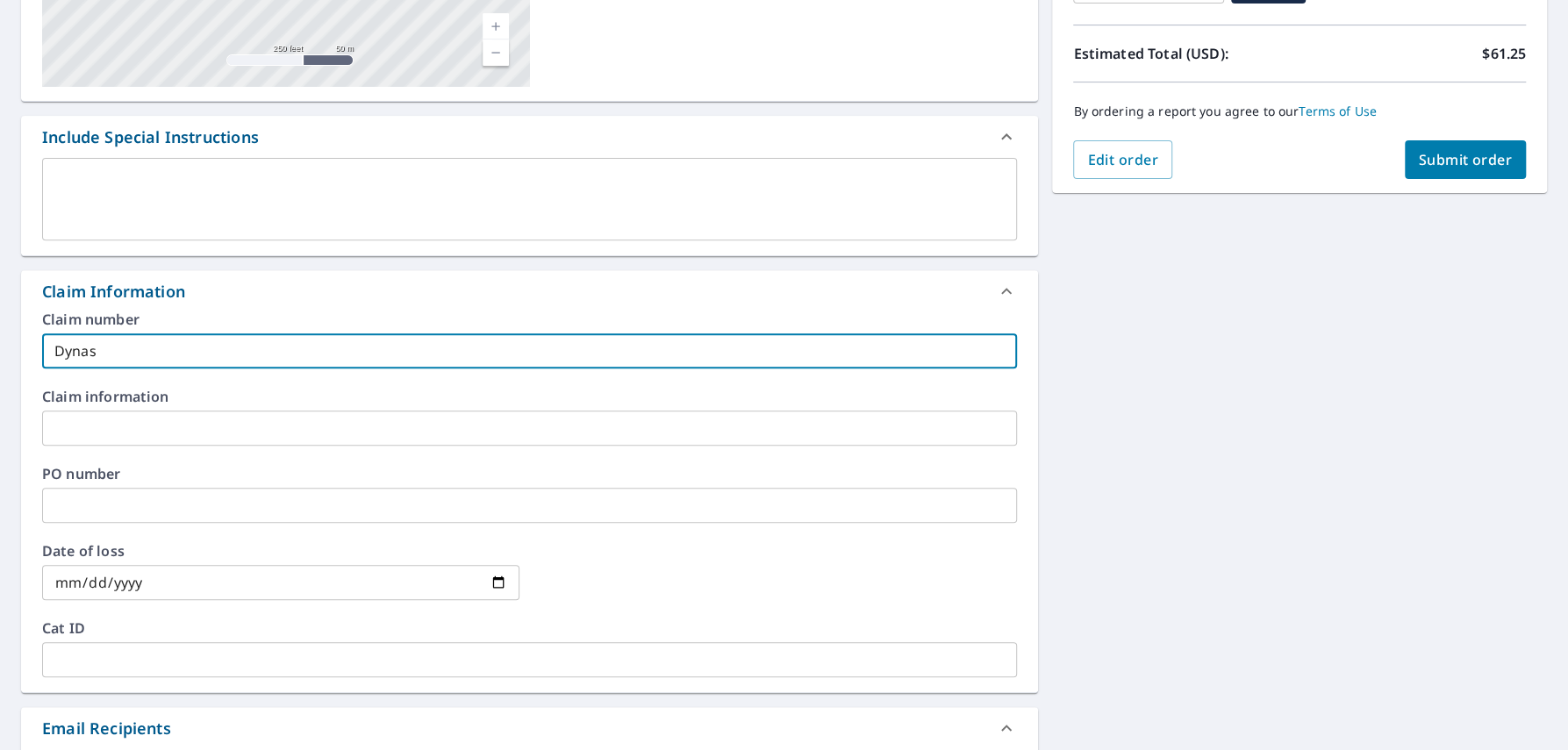
type input "Dynast"
checkbox input "true"
type input "Dynasty"
checkbox input "true"
type input "Dynasty"
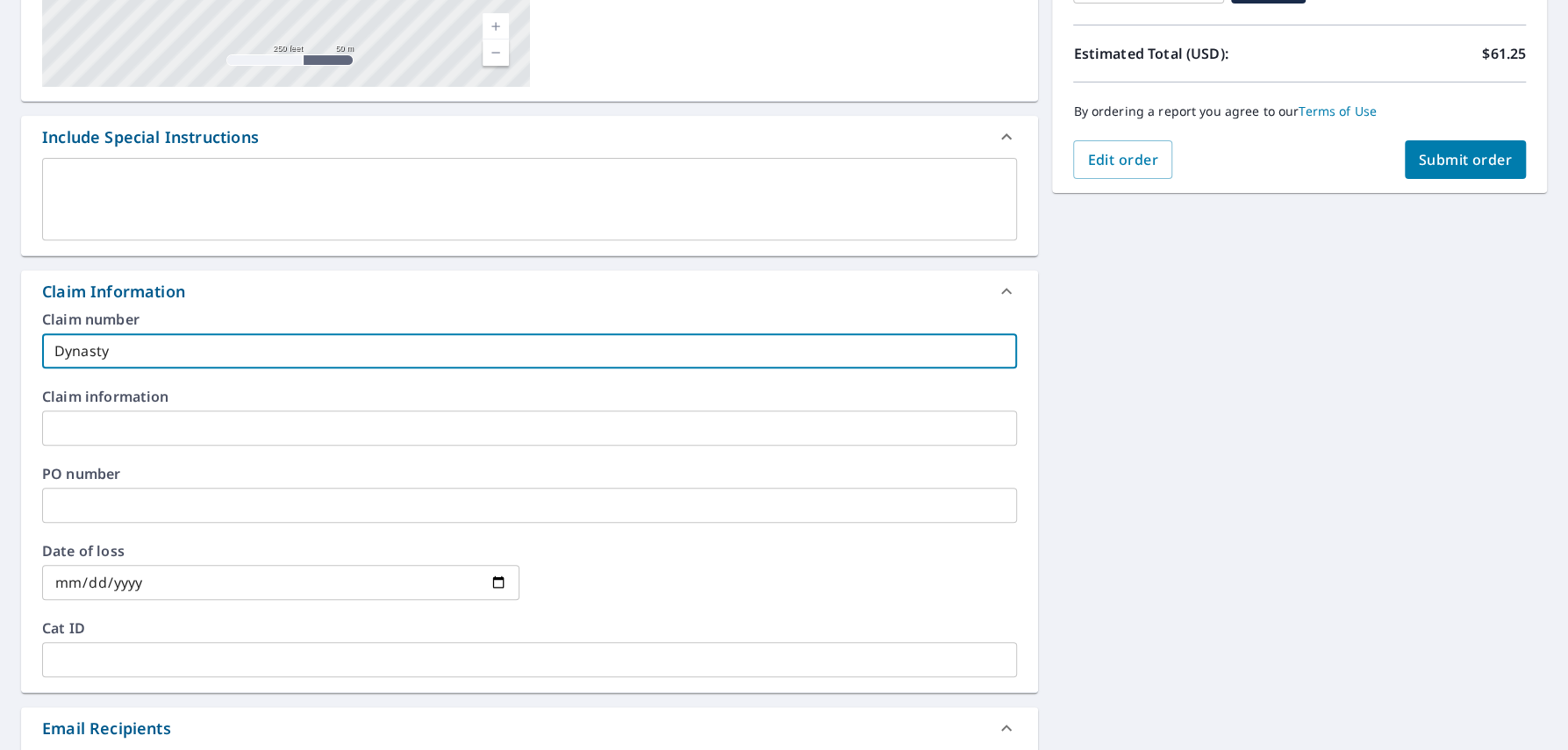
checkbox input "true"
type input "Dynasty -"
checkbox input "true"
type input "Dynasty -"
checkbox input "true"
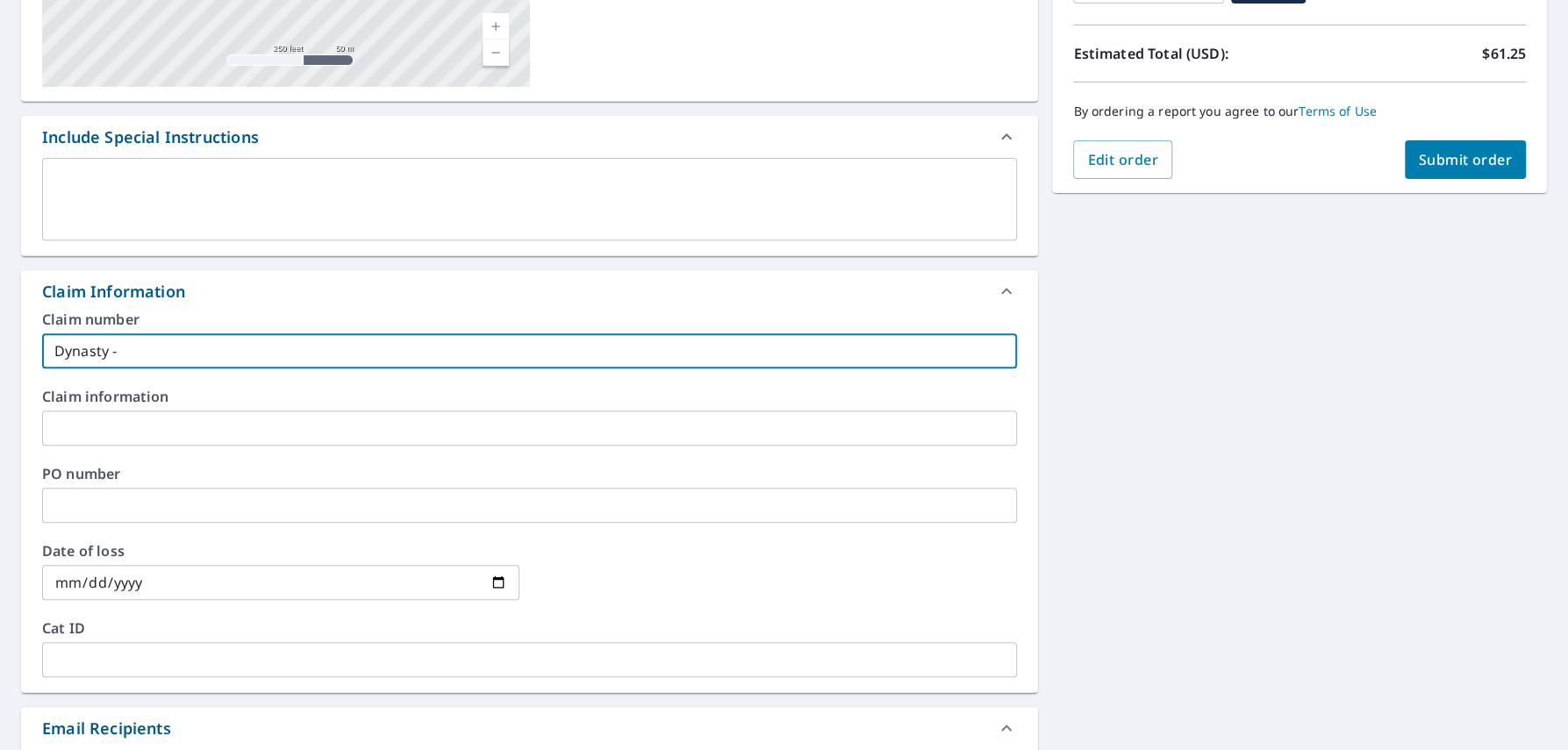
type input "Dynasty - 1"
checkbox input "true"
type input "Dynasty - 11"
checkbox input "true"
type input "Dynasty - 111"
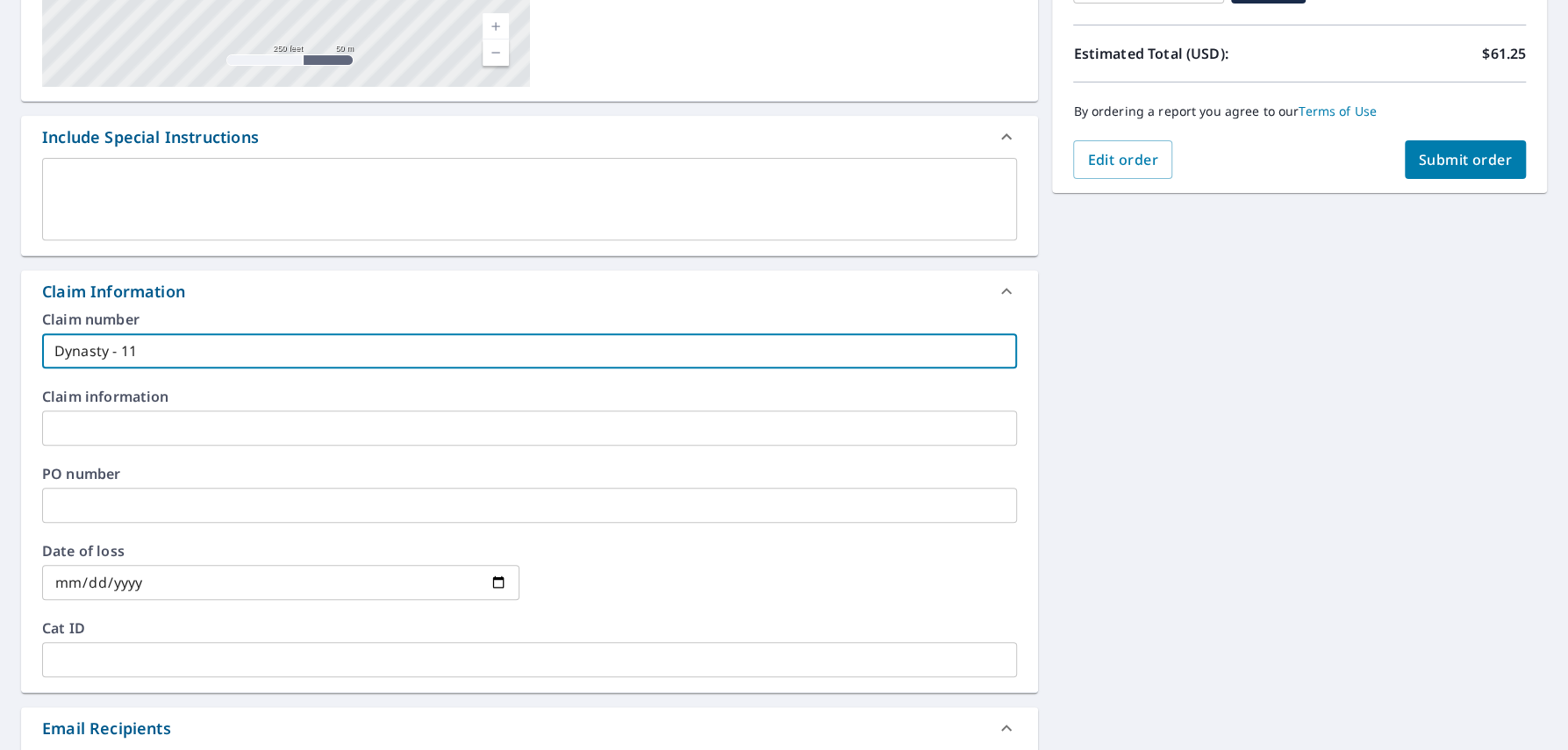
checkbox input "true"
type input "Dynasty - 111"
checkbox input "true"
type input "Dynasty - 111 E"
checkbox input "true"
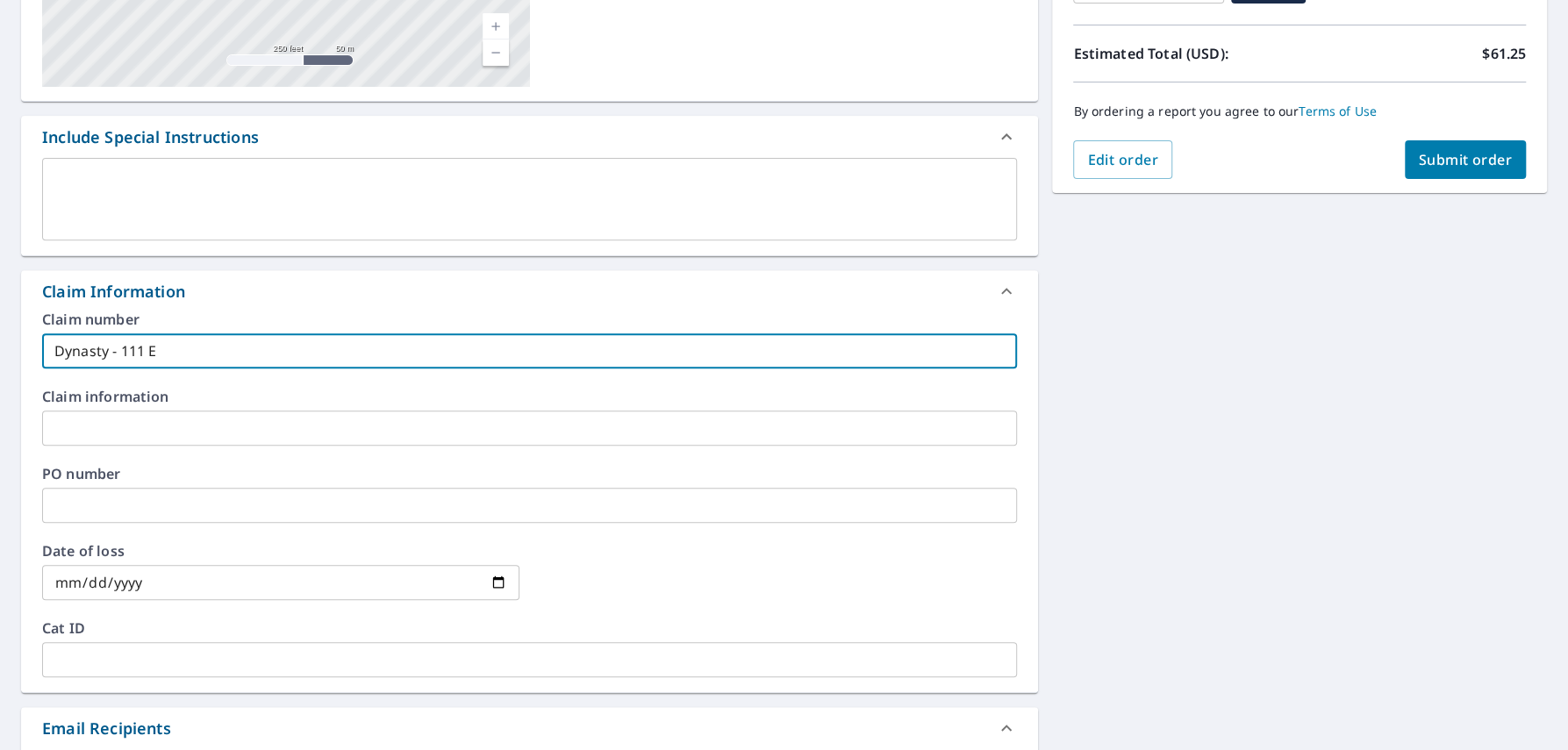
type input "Dynasty - 111 E"
checkbox input "true"
type input "Dynasty - 111 E S"
checkbox input "true"
type input "Dynasty - 111 E So"
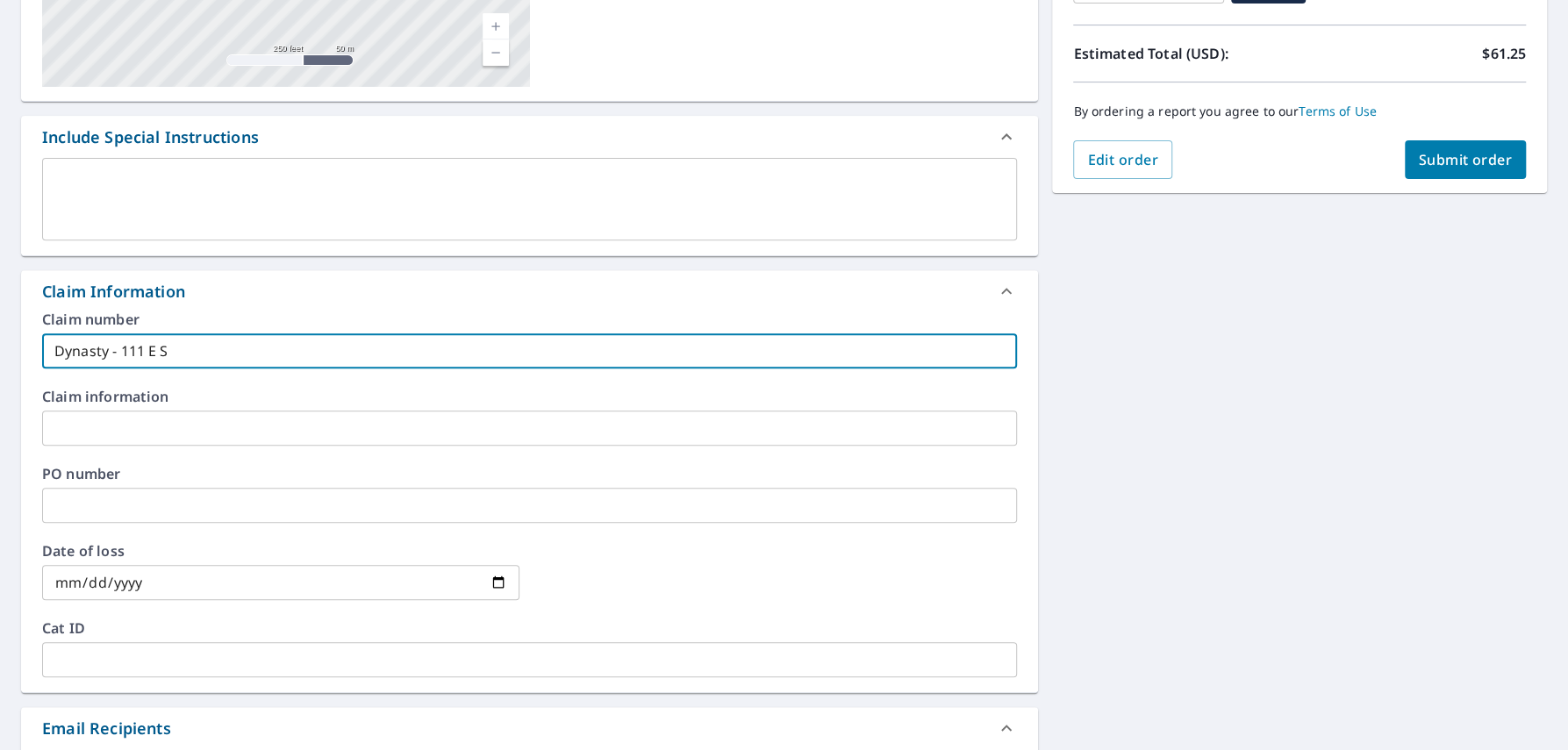
checkbox input "true"
type input "Dynasty - 111 E Sou"
checkbox input "true"
type input "Dynasty - 111 E Sout"
checkbox input "true"
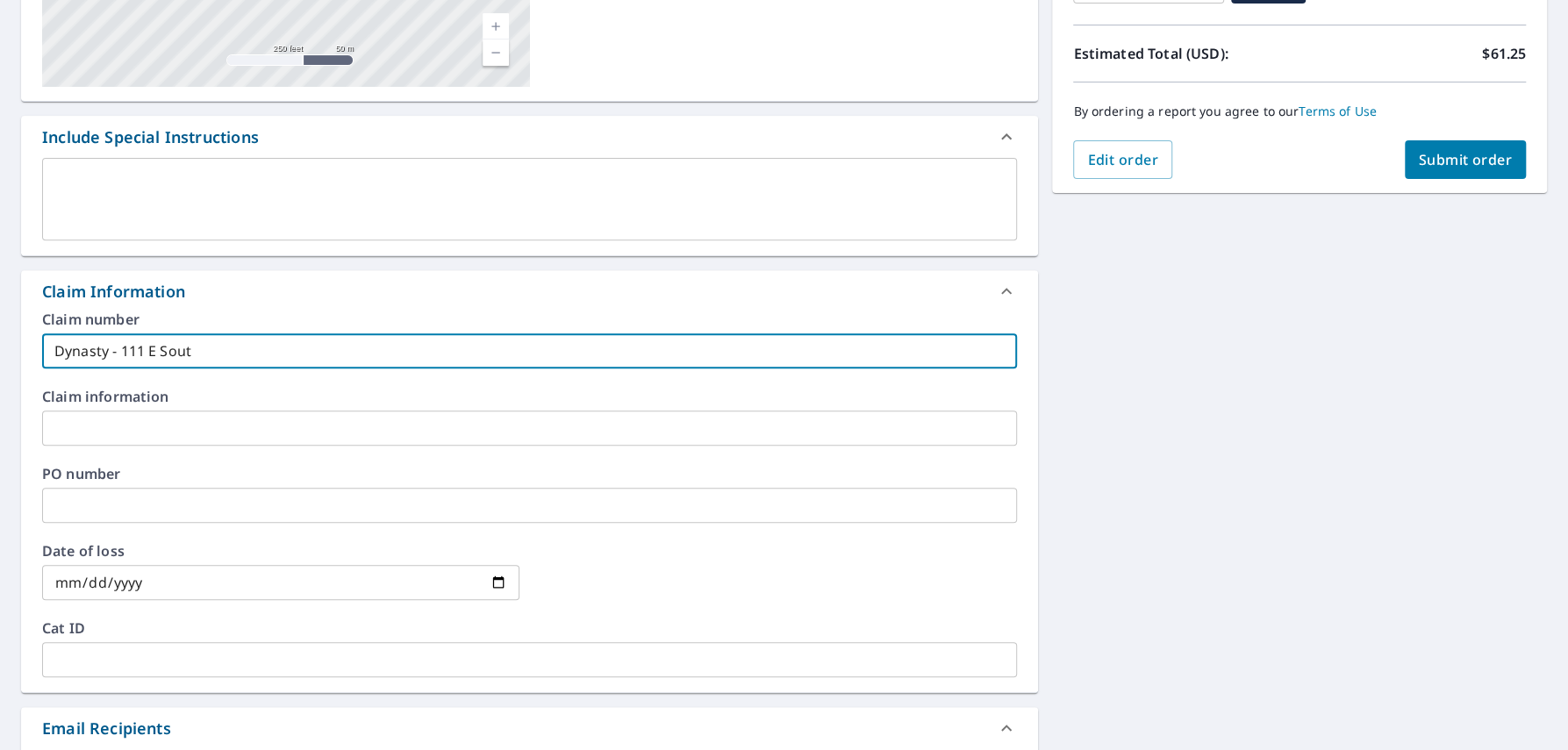
type input "Dynasty - 111 E South"
checkbox input "true"
type input "Dynasty - 111 E South"
checkbox input "true"
type input "Dynasty - [STREET_ADDRESS]"
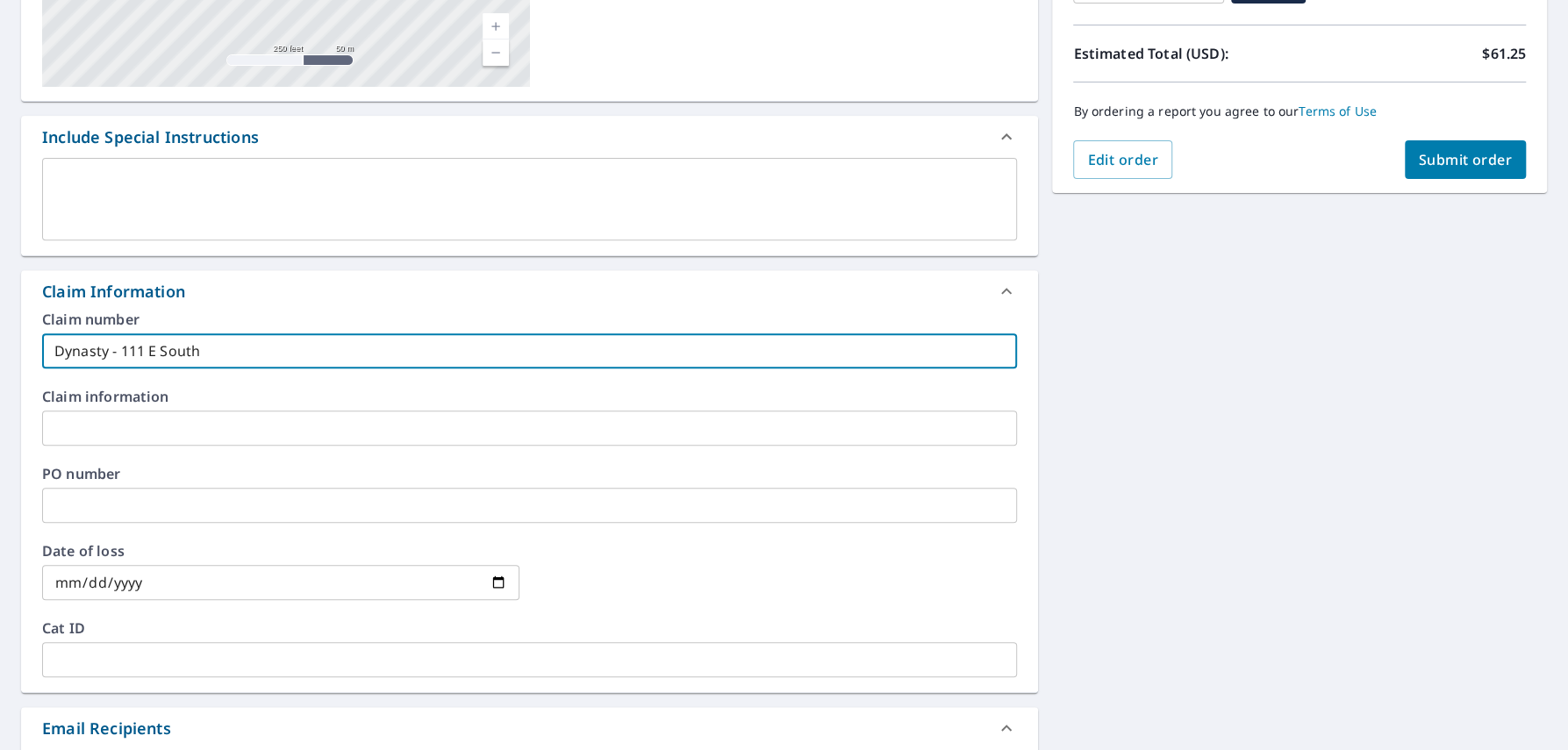
checkbox input "true"
type input "Dynasty - [STREET_ADDRESS]"
checkbox input "true"
type input "Dynasty - [STREET_ADDRESS]"
checkbox input "true"
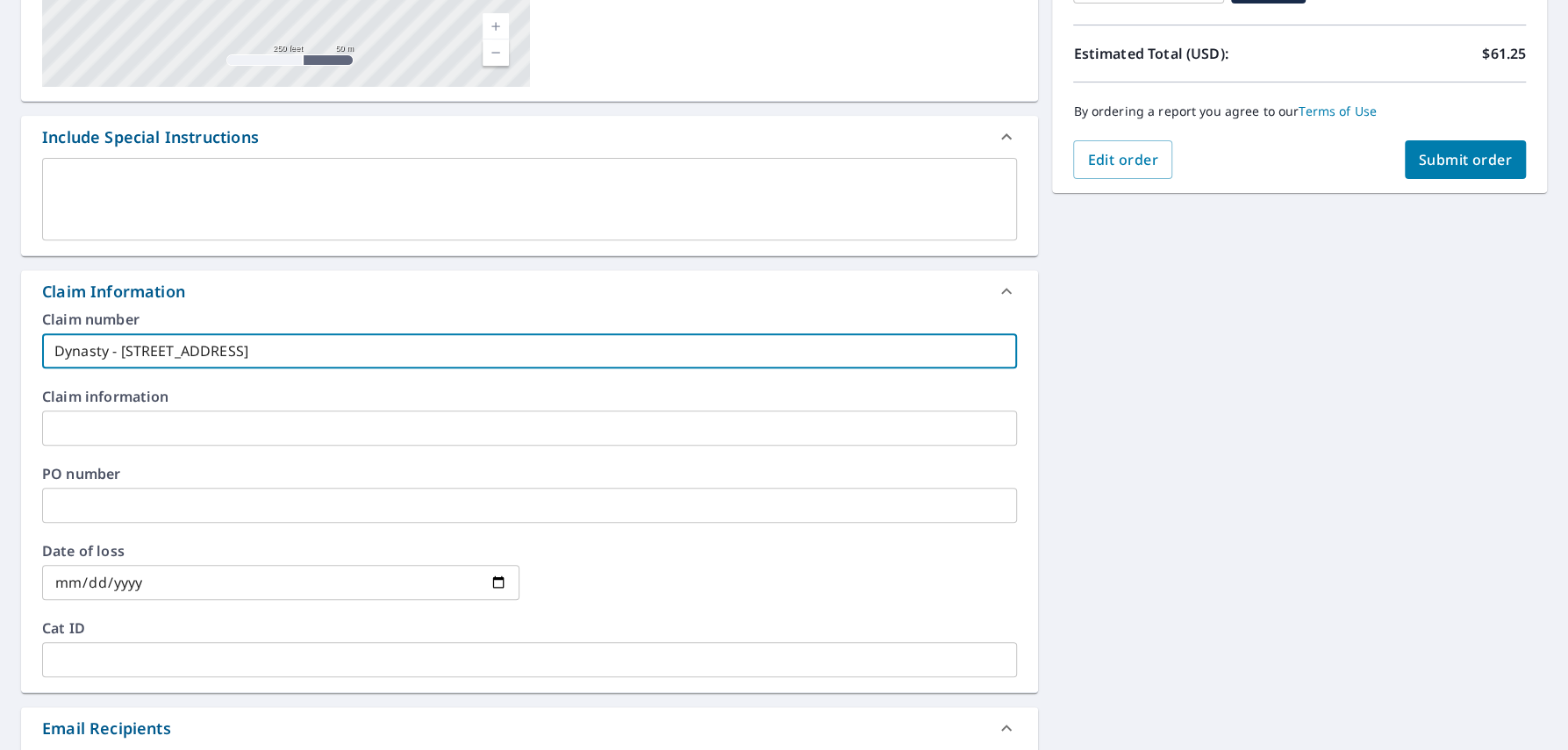
type input "Dynasty - [STREET_ADDRESS]"
checkbox input "true"
type input "Dynasty - [STREET_ADDRESS]"
checkbox input "true"
type input "Dynasty - [STREET_ADDRESS]"
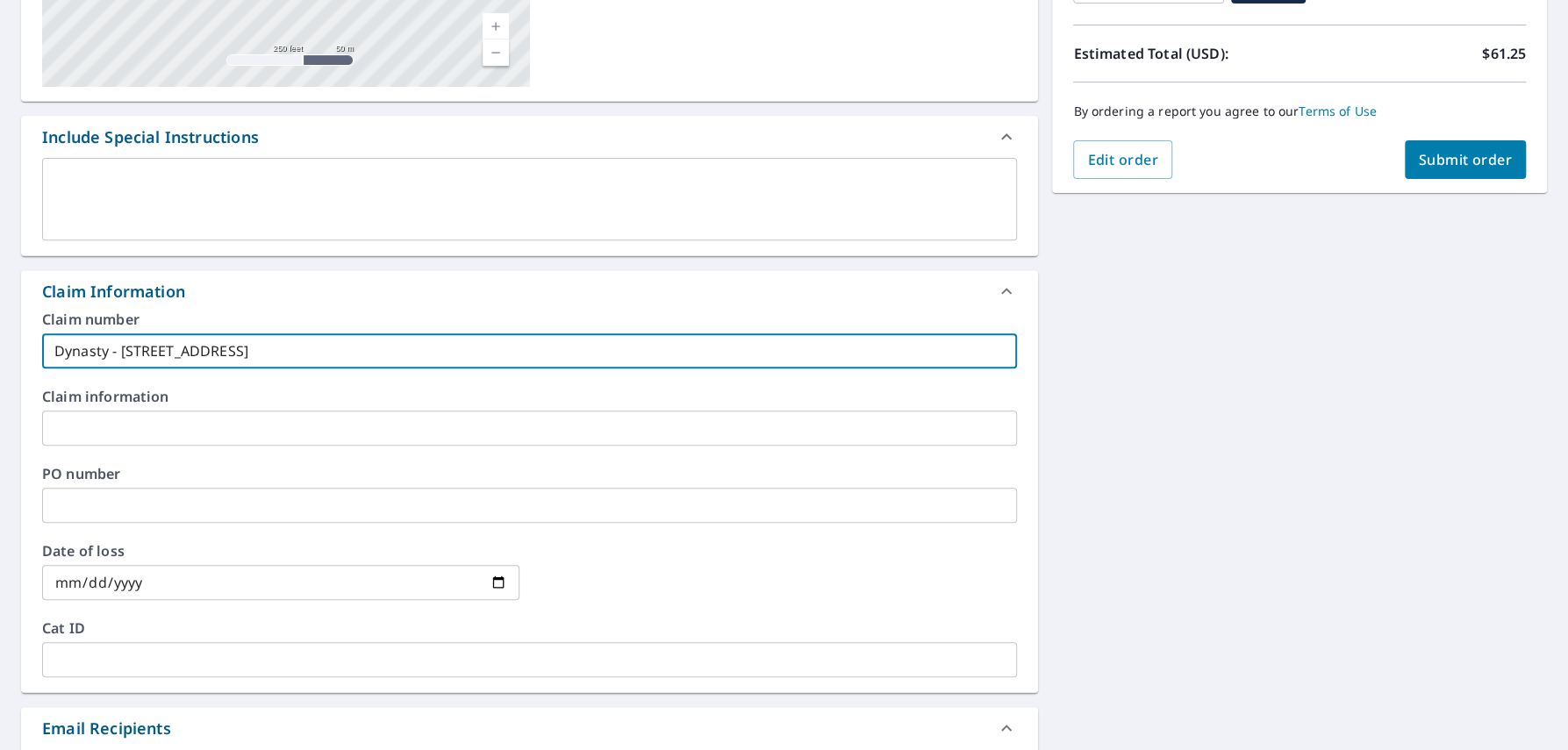
checkbox input "true"
type input "Dynasty - [STREET_ADDRESS]"
checkbox input "true"
type input "Dynasty - [STREET_ADDRESS]"
checkbox input "true"
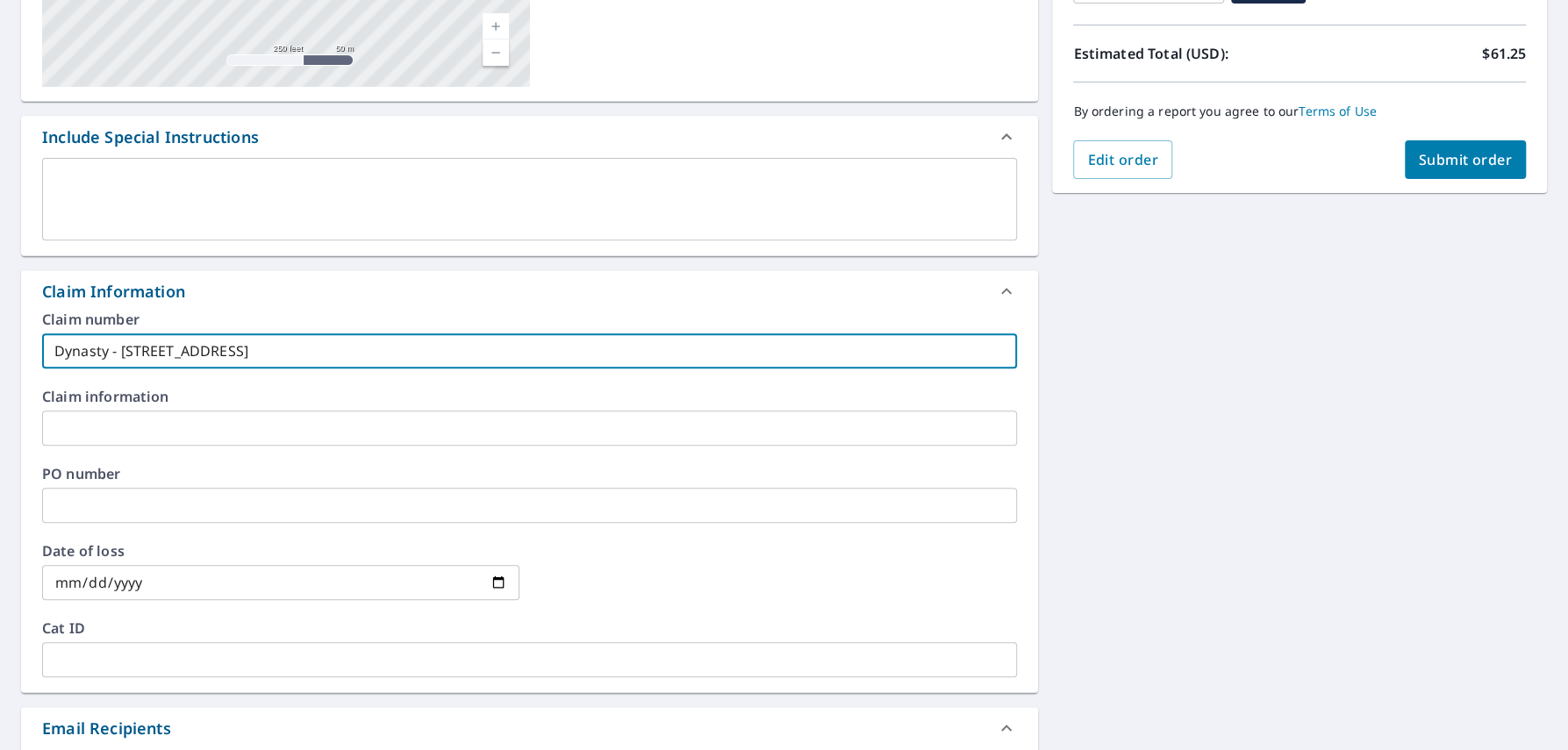
type input "Dynasty - [STREET_ADDRESS]"
checkbox input "true"
type input "Dynasty - [STREET_ADDRESS]"
checkbox input "true"
type input "Dynasty - [STREET_ADDRESS]"
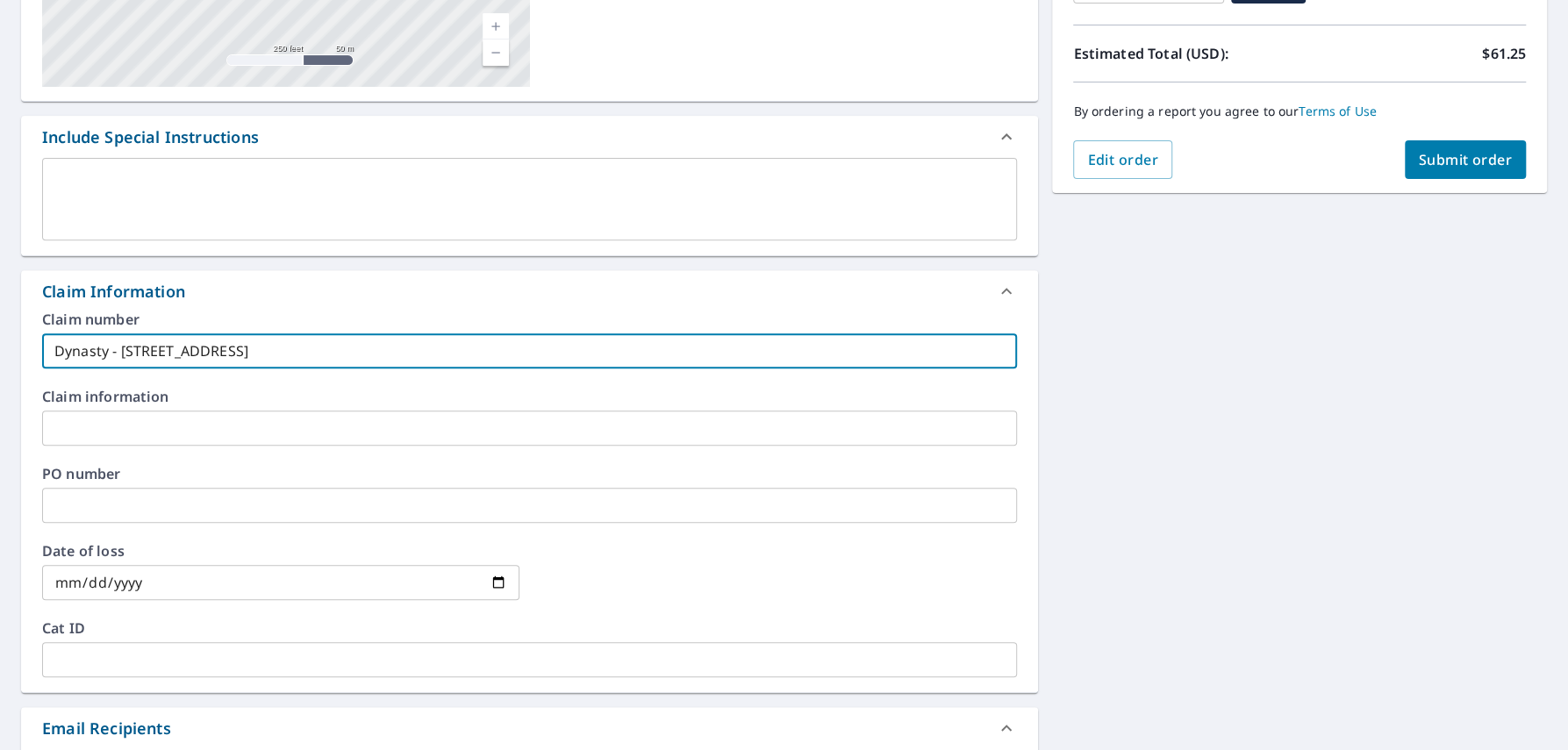
checkbox input "true"
type input "Dynasty - [STREET_ADDRESS]"
checkbox input "true"
click at [216, 349] on input "Dynasty - [STREET_ADDRESS]" at bounding box center [529, 351] width 975 height 35
type input "Dynasty - [STREET_ADDRESS]"
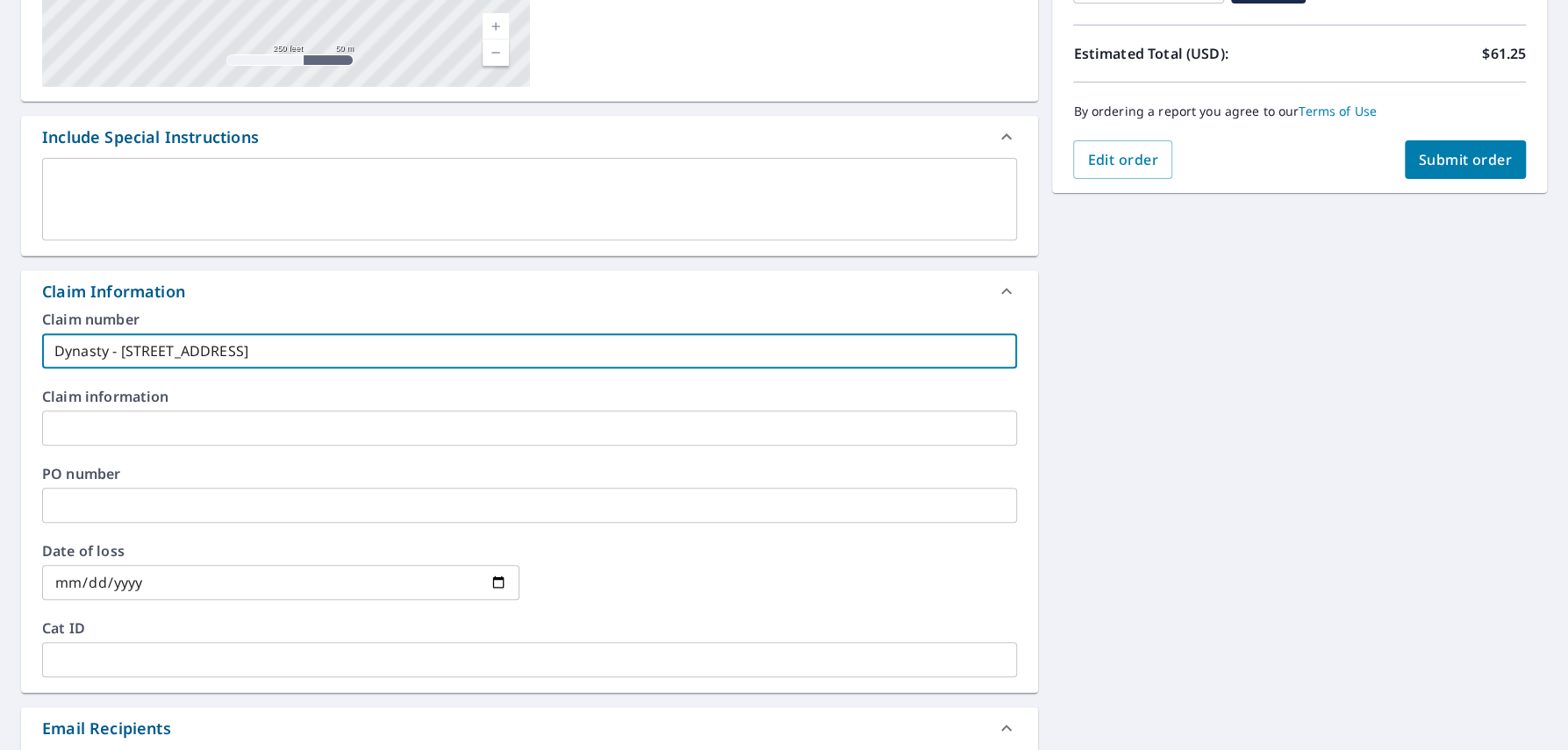
checkbox input "true"
type input "Dynasty - [STREET_ADDRESS]"
checkbox input "true"
click at [47, 347] on input "Dynasty - [STREET_ADDRESS]" at bounding box center [529, 351] width 975 height 35
type input "Dynasty - [STREET_ADDRESS]"
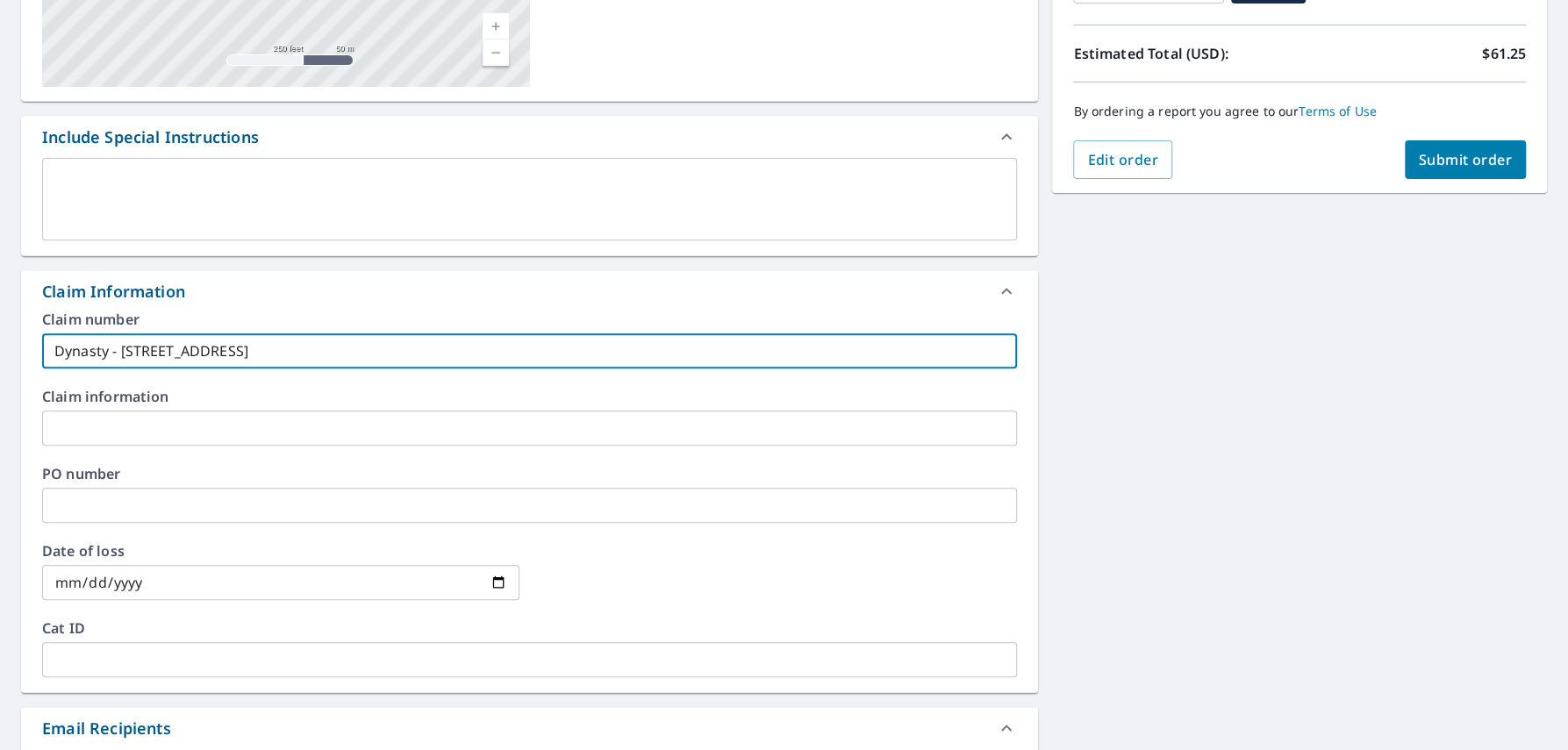
click at [140, 422] on input "text" at bounding box center [529, 428] width 975 height 35
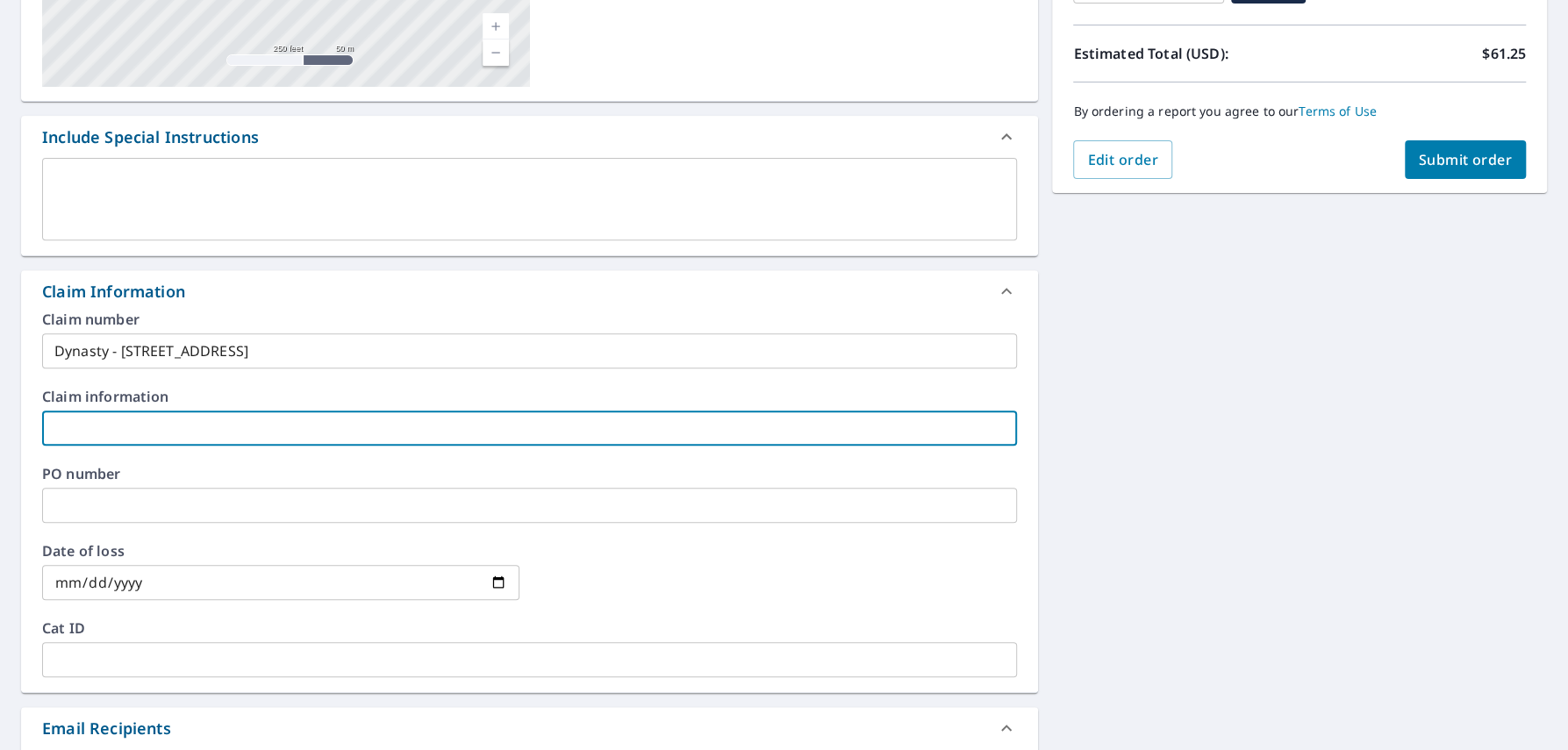
paste input "Dynasty - [STREET_ADDRESS]"
type input "Dynasty - [STREET_ADDRESS]"
checkbox input "true"
type input "Dynasty - [STREET_ADDRESS]"
click at [1070, 428] on div "[STREET_ADDRESS][PERSON_NAME] [STREET_ADDRESS] A standard road map Aerial A det…" at bounding box center [784, 439] width 1568 height 1286
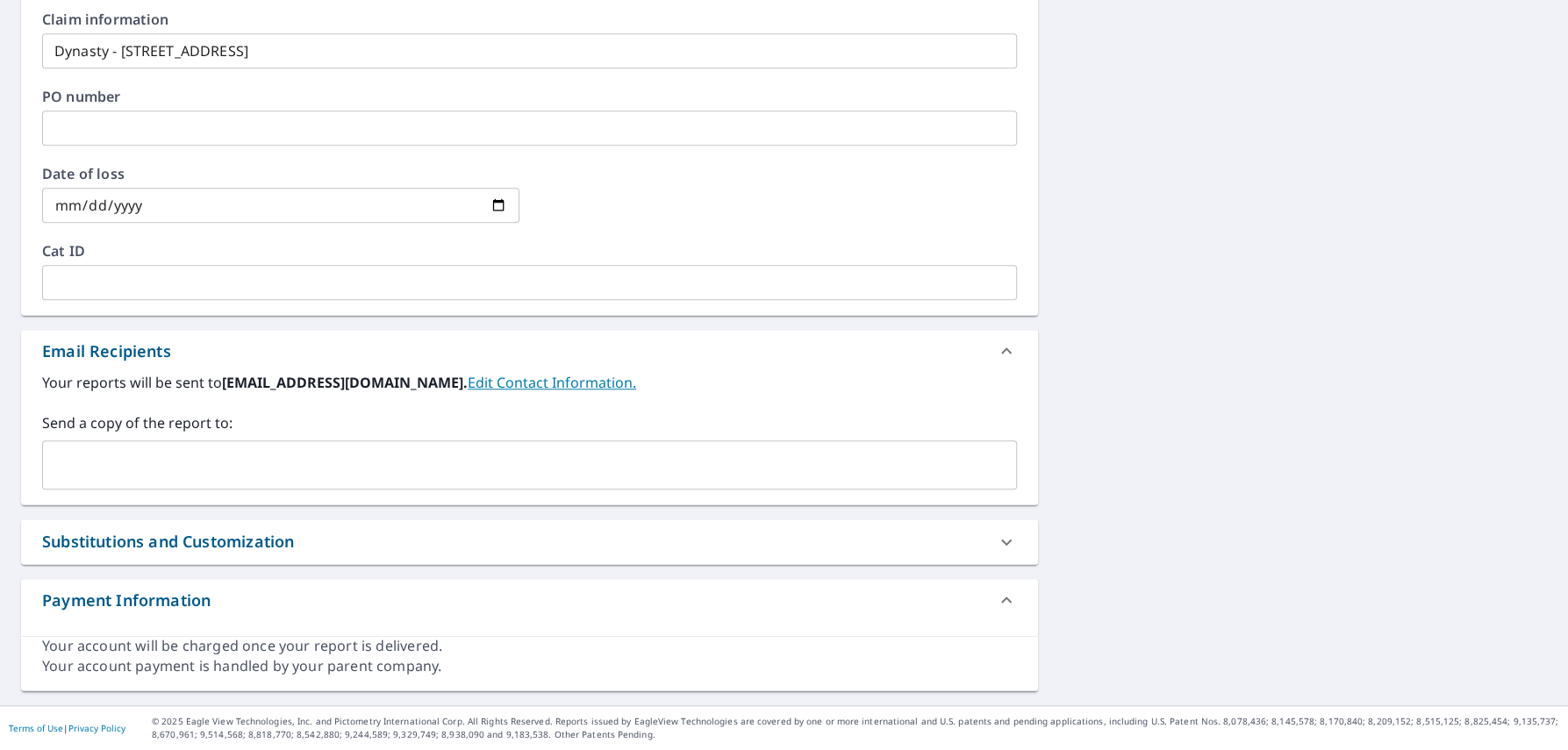
scroll to position [0, 0]
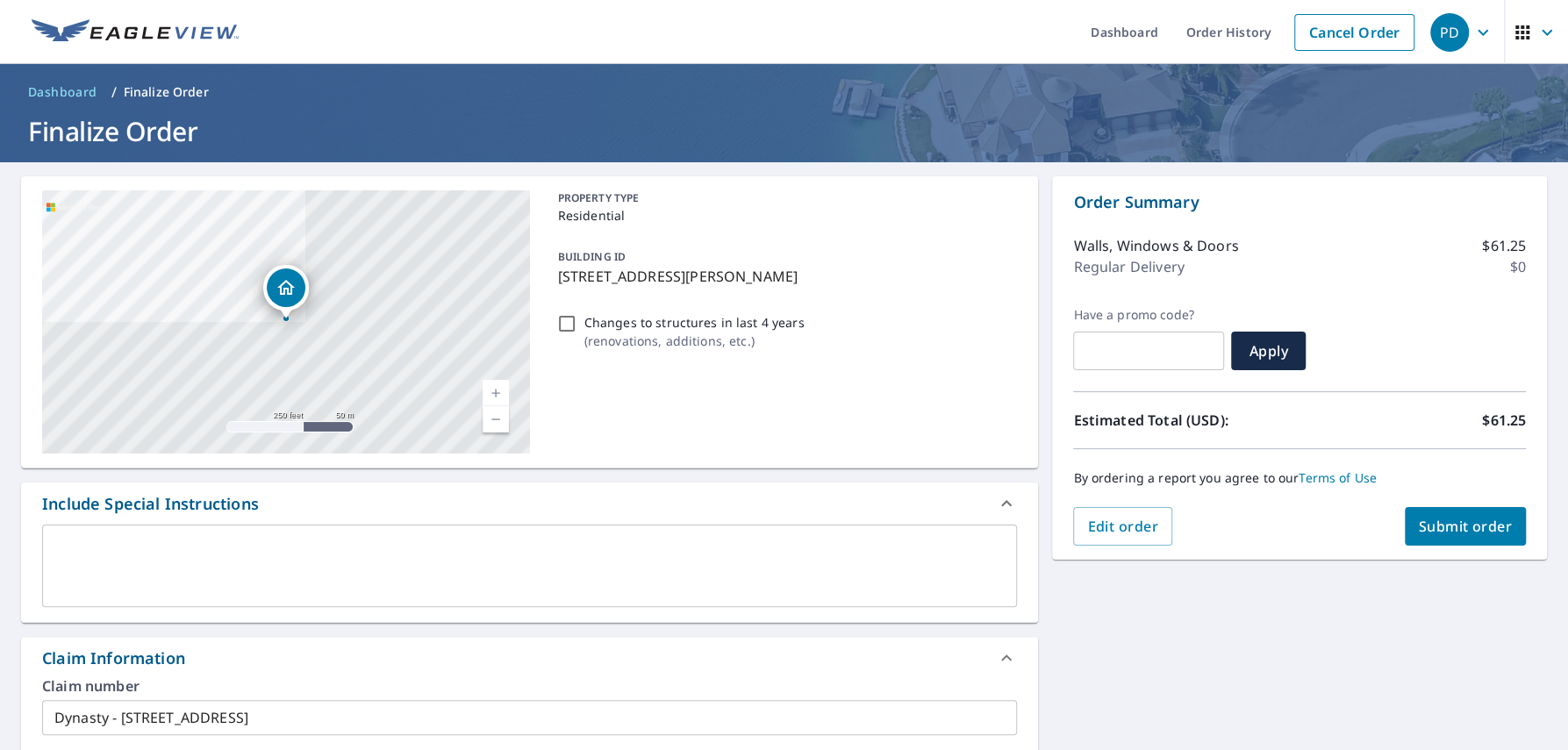
click at [1477, 529] on span "Submit order" at bounding box center [1465, 527] width 94 height 20
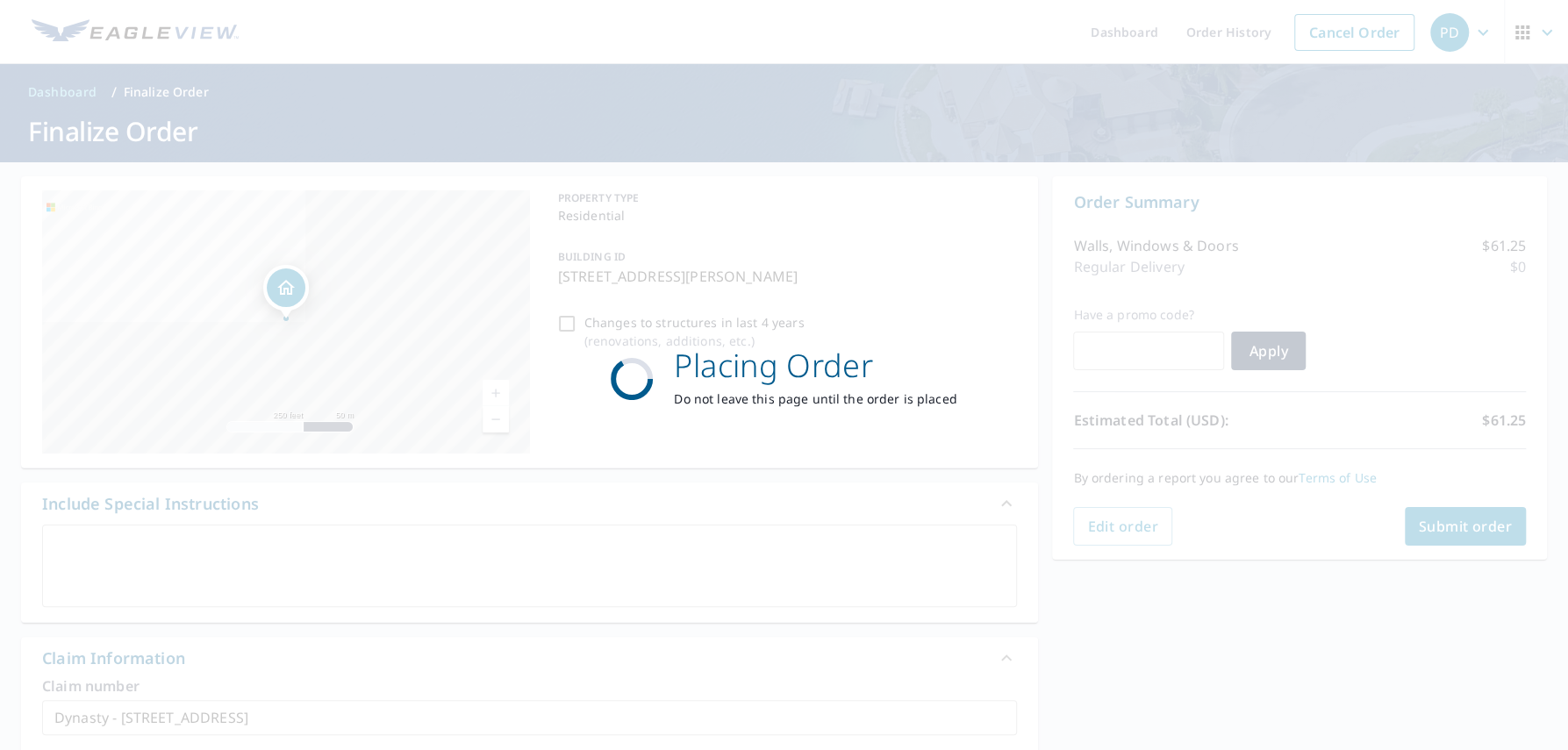
checkbox input "true"
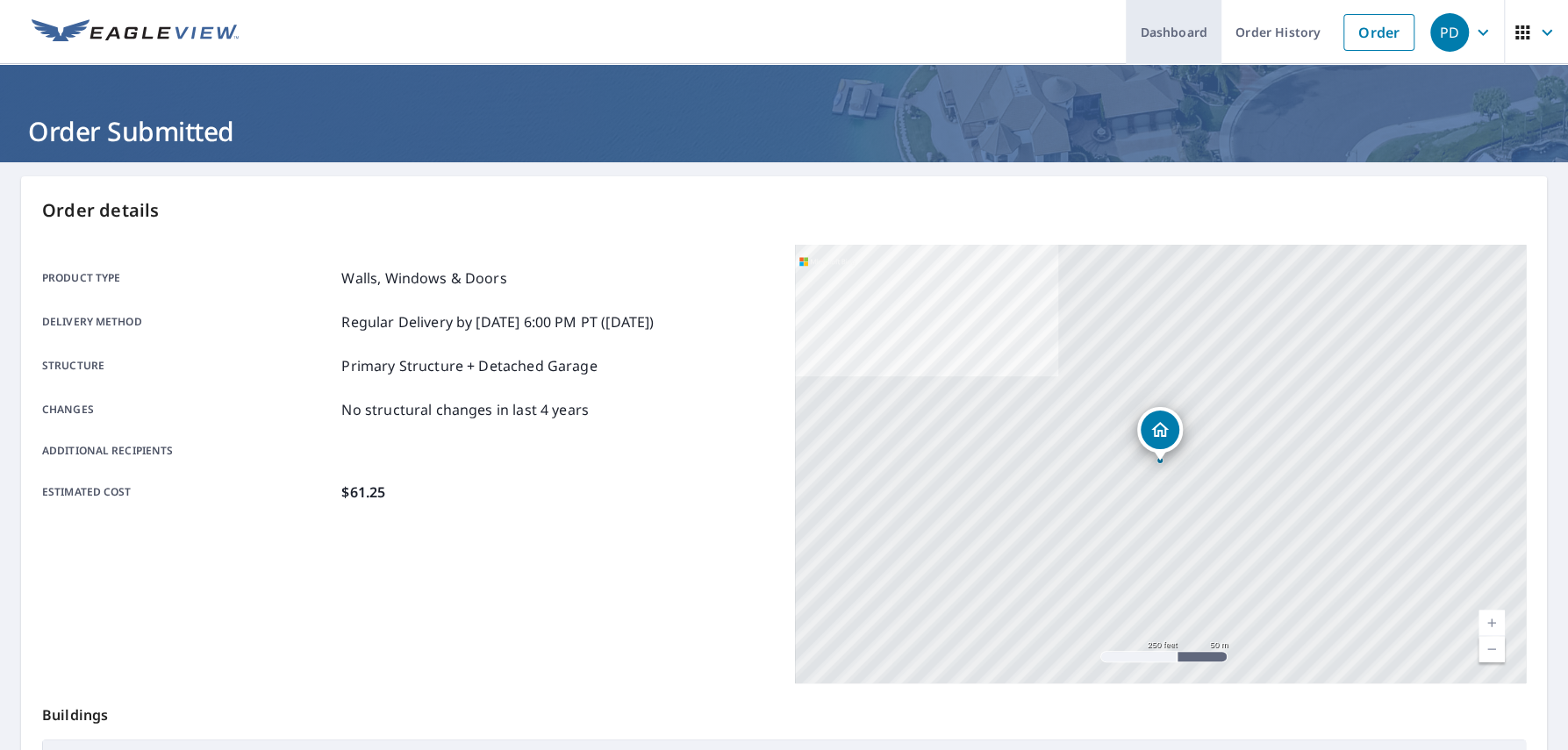
click at [1188, 30] on link "Dashboard" at bounding box center [1173, 32] width 96 height 64
